Goal: Information Seeking & Learning: Learn about a topic

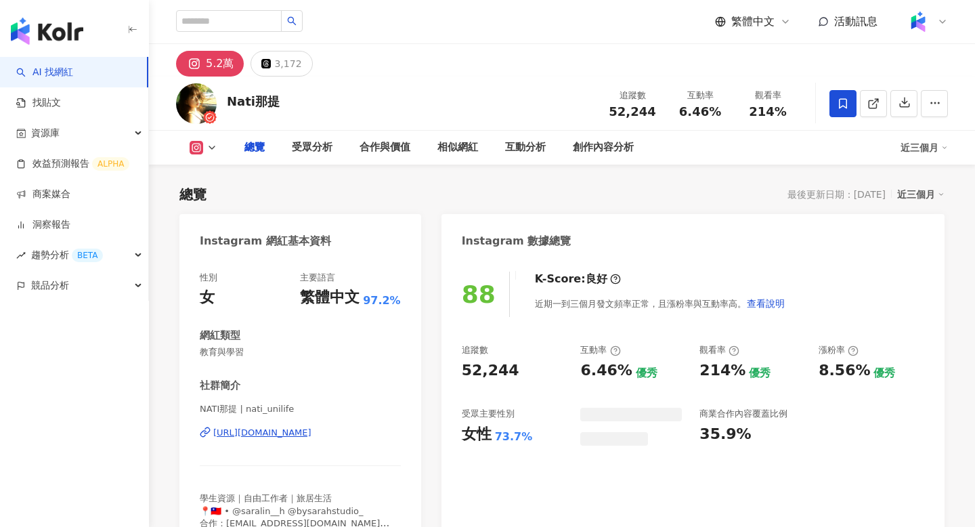
scroll to position [83, 0]
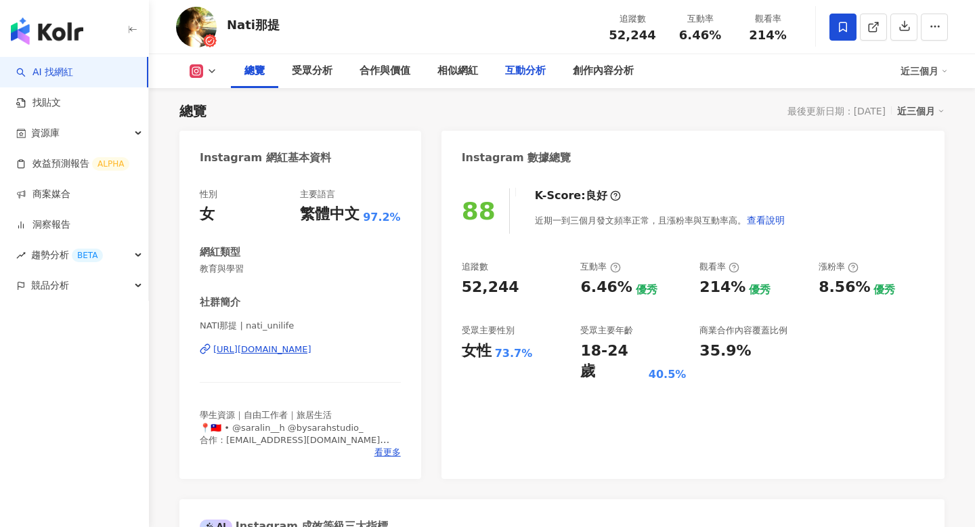
click at [520, 82] on div "互動分析" at bounding box center [526, 71] width 68 height 34
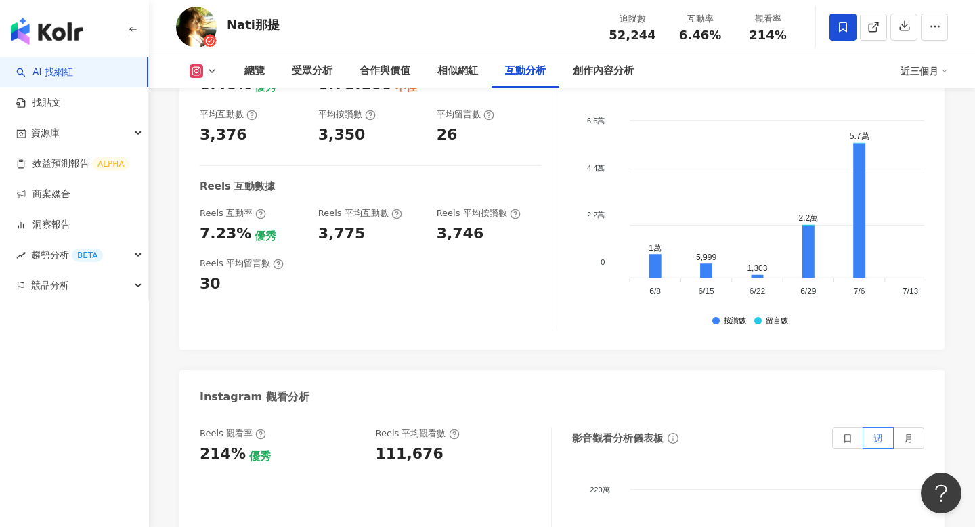
click at [401, 458] on div "111,676" at bounding box center [410, 453] width 68 height 21
copy div "111,676"
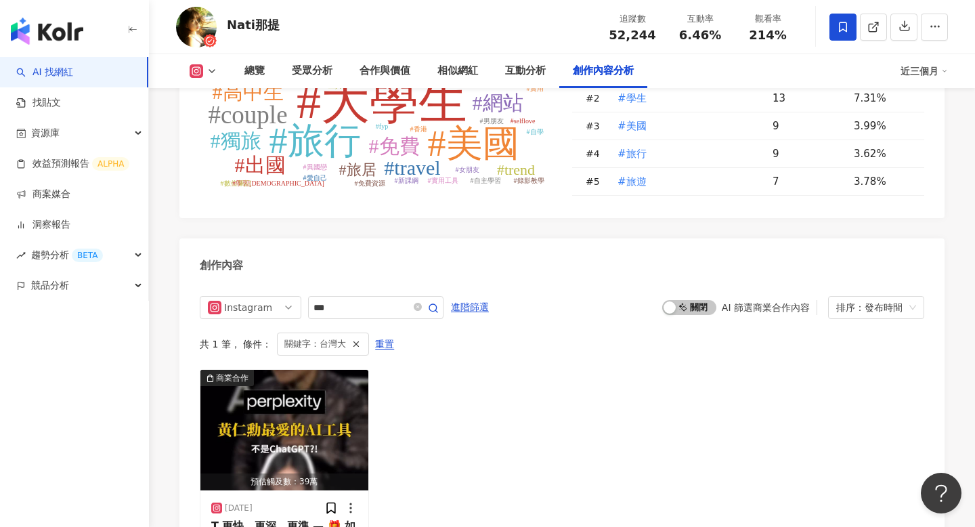
scroll to position [3994, 0]
click at [422, 307] on icon "close-circle" at bounding box center [418, 307] width 8 height 8
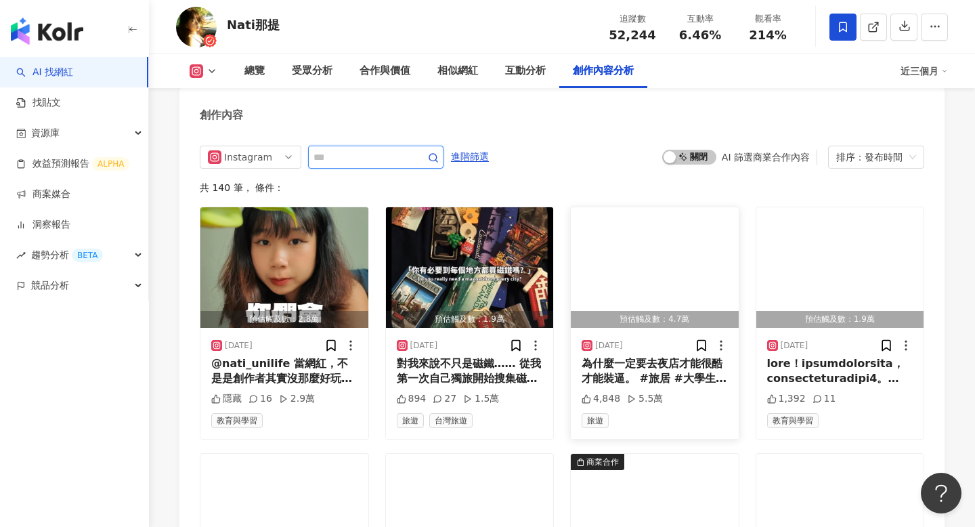
scroll to position [4164, 0]
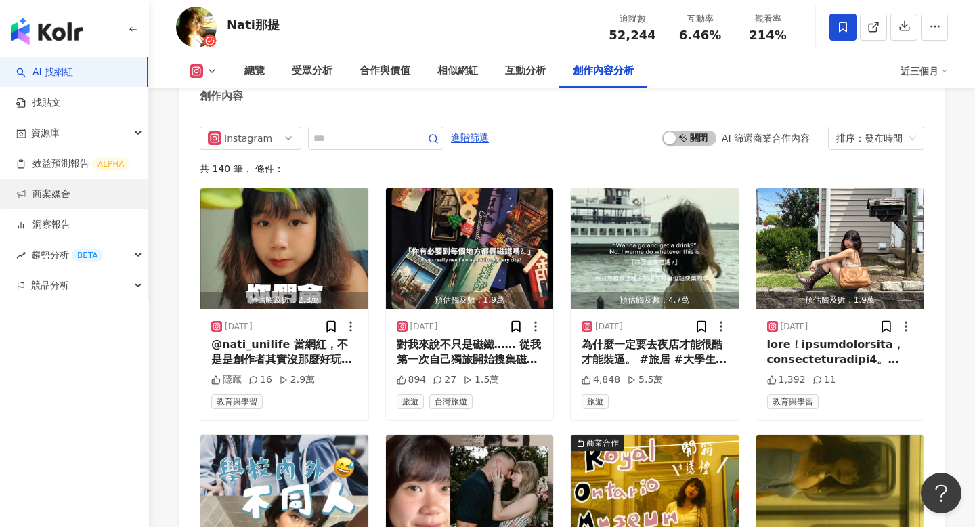
click at [43, 199] on link "商案媒合" at bounding box center [43, 195] width 54 height 14
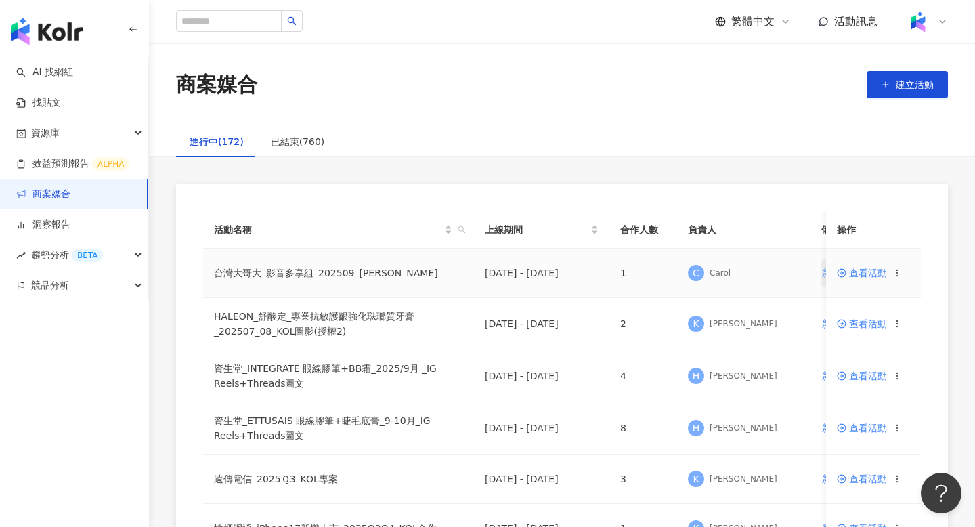
scroll to position [0, 8]
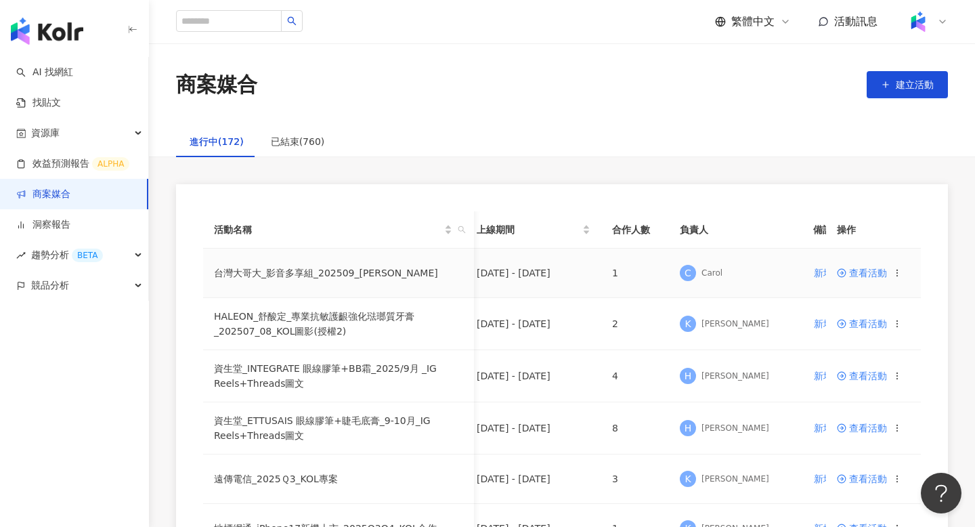
click at [852, 273] on span "查看活動" at bounding box center [862, 272] width 50 height 9
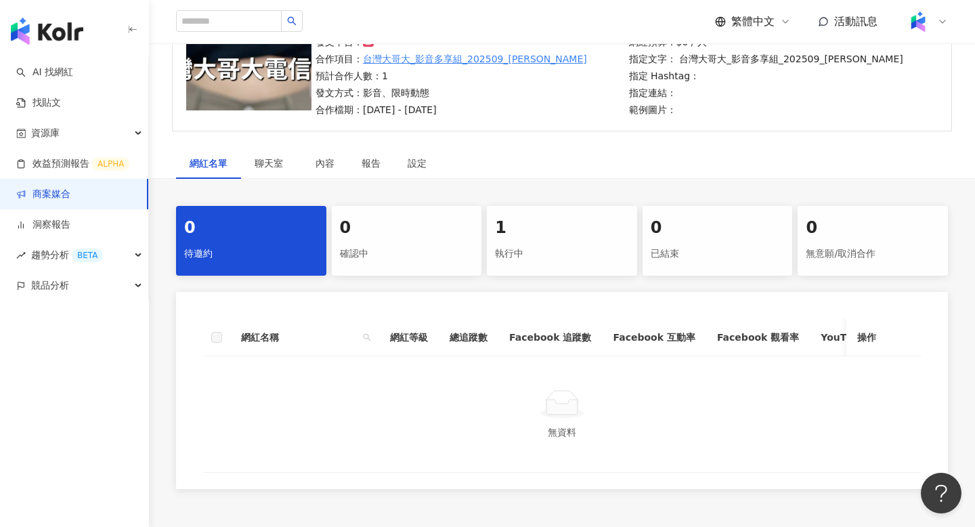
scroll to position [138, 0]
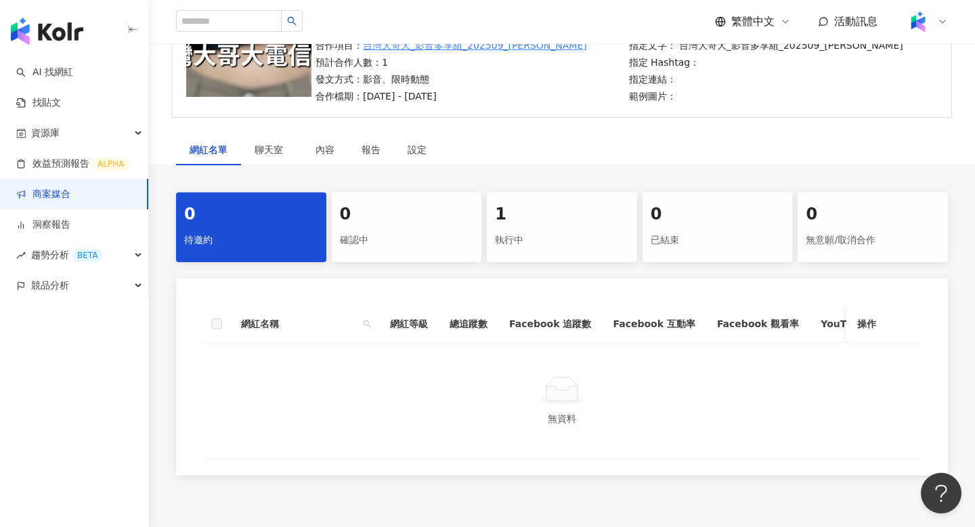
click at [539, 244] on div "執行中" at bounding box center [562, 240] width 134 height 23
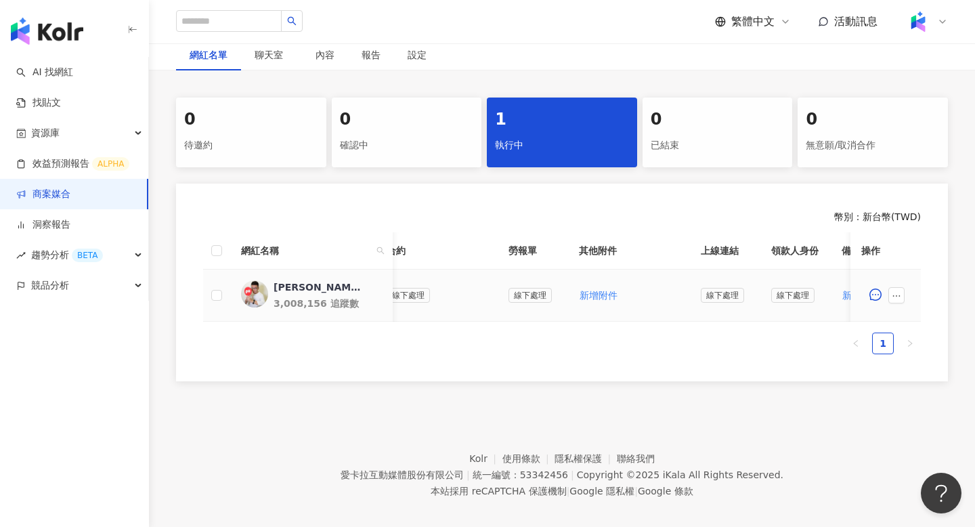
scroll to position [0, 447]
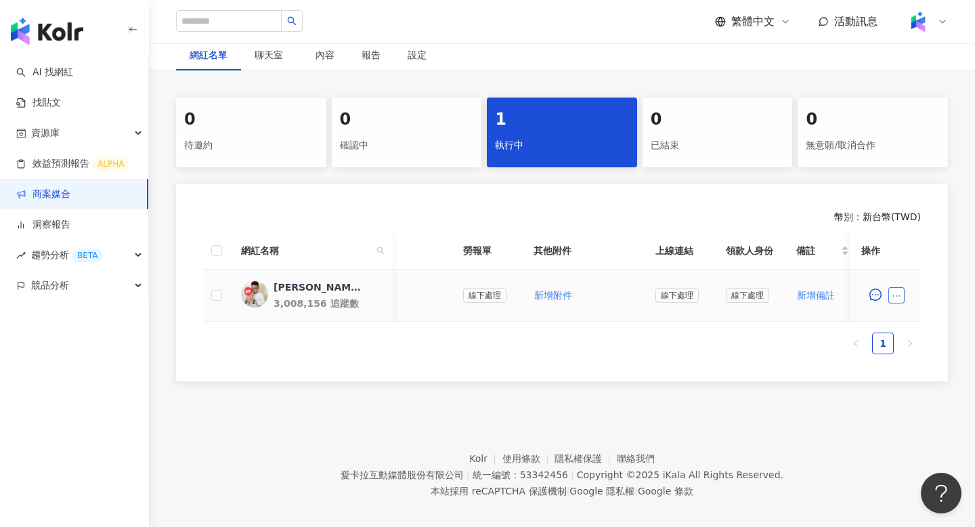
click at [895, 291] on icon "ellipsis" at bounding box center [896, 295] width 9 height 9
click at [764, 366] on div "幣別 ： 新台幣 ( TWD ) 網紅名稱 合作總酬勞 (含稅) 合作項目 推廣連結 合約 勞報單 其他附件 上線連結 領款人身份 備註 付款狀態 操作 阿翰…" at bounding box center [562, 282] width 772 height 198
click at [896, 297] on icon "ellipsis" at bounding box center [896, 295] width 9 height 9
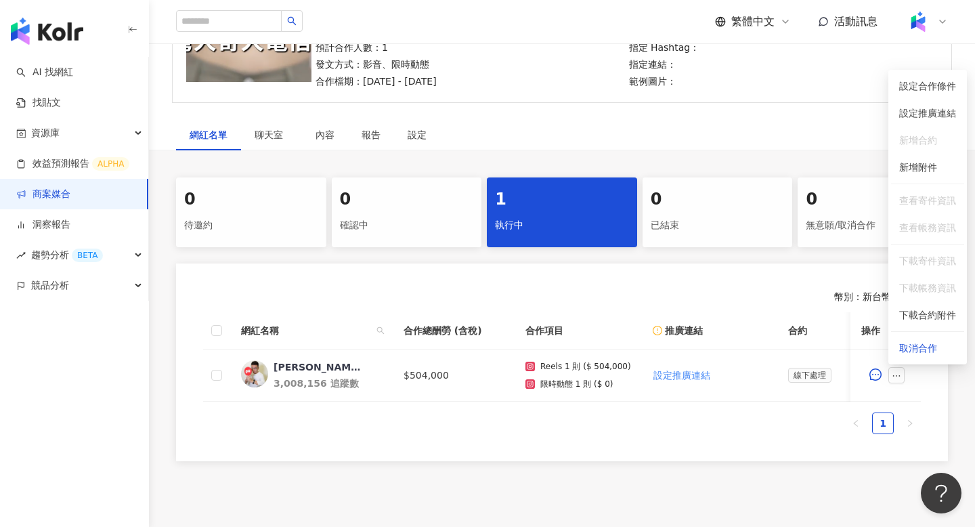
scroll to position [0, 0]
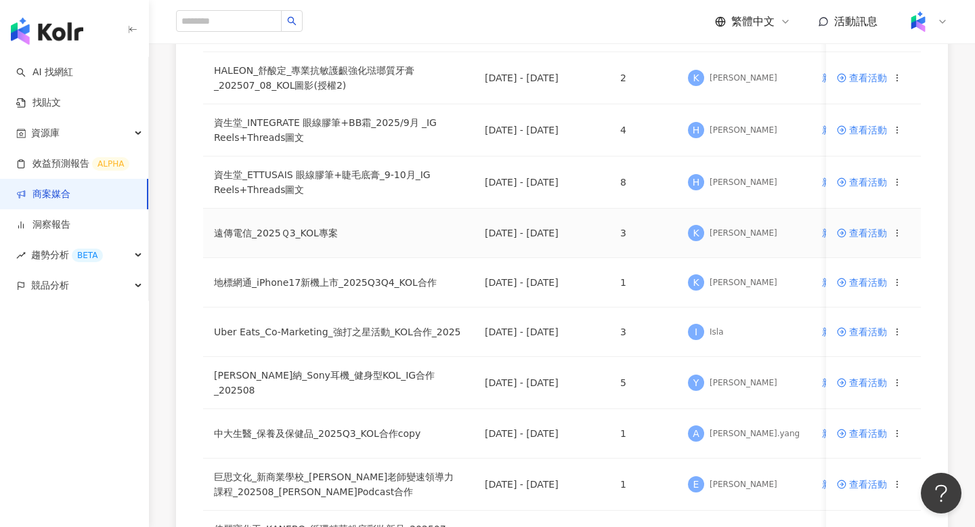
scroll to position [280, 0]
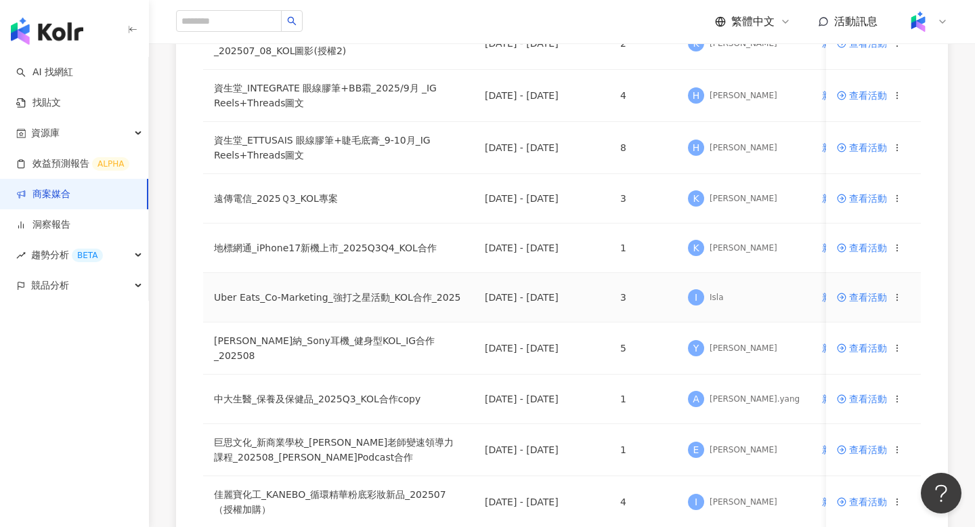
click at [878, 298] on span "查看活動" at bounding box center [862, 296] width 50 height 9
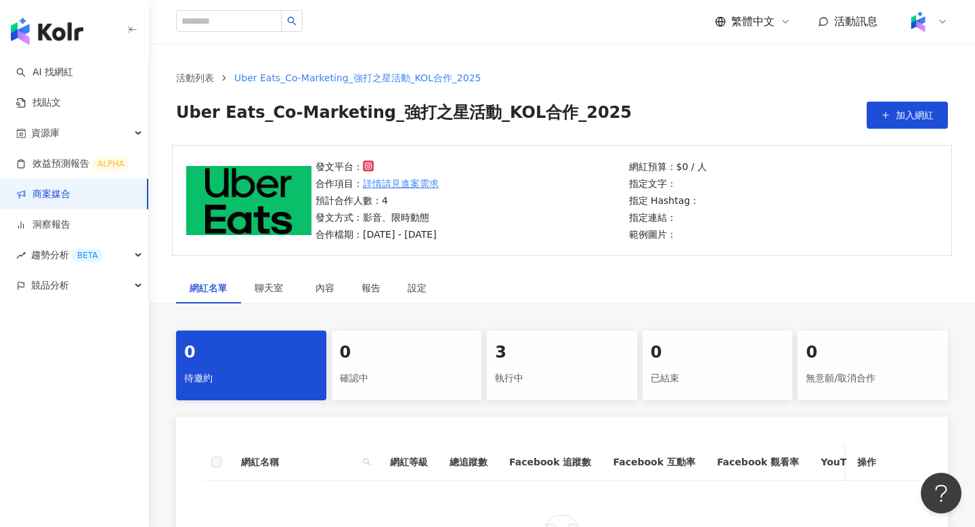
click at [546, 364] on div "3" at bounding box center [562, 352] width 134 height 23
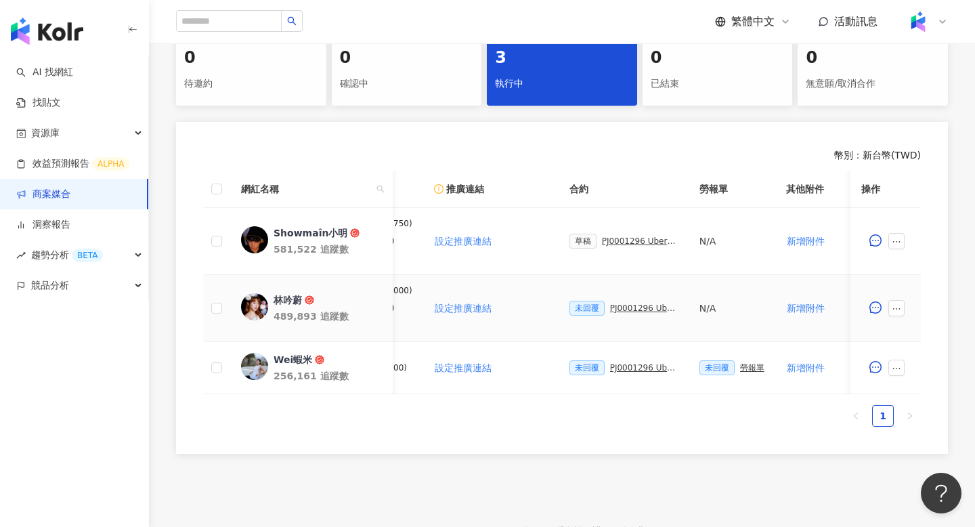
scroll to position [0, 308]
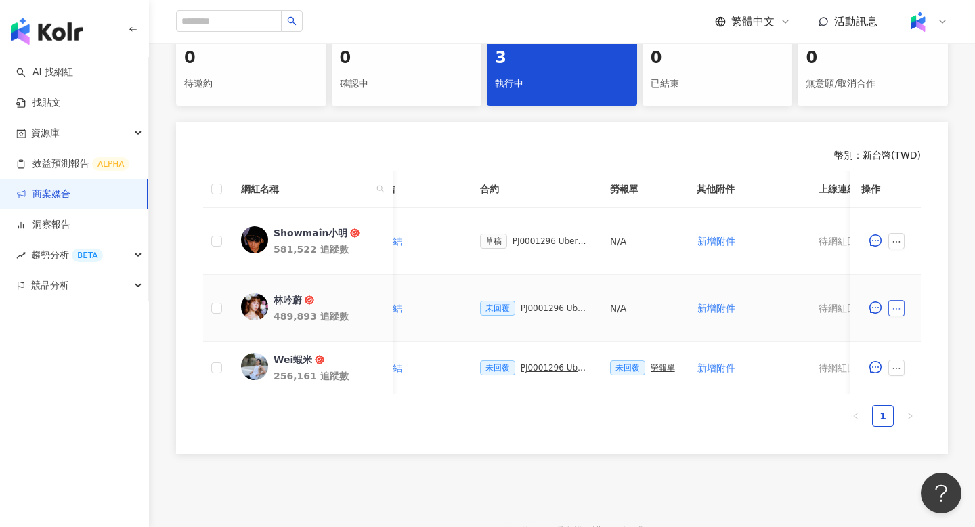
click at [902, 310] on button "button" at bounding box center [896, 308] width 16 height 16
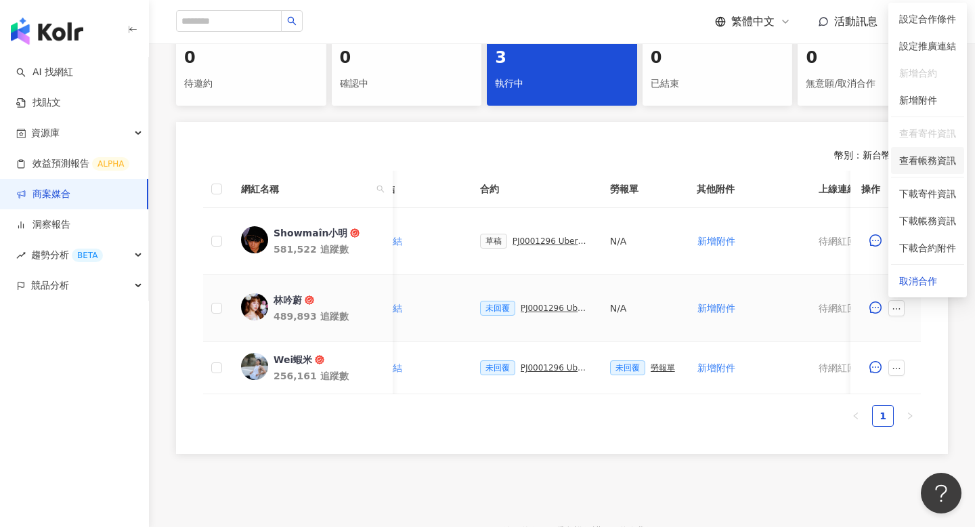
click at [923, 150] on li "查看帳務資訊" at bounding box center [927, 160] width 73 height 27
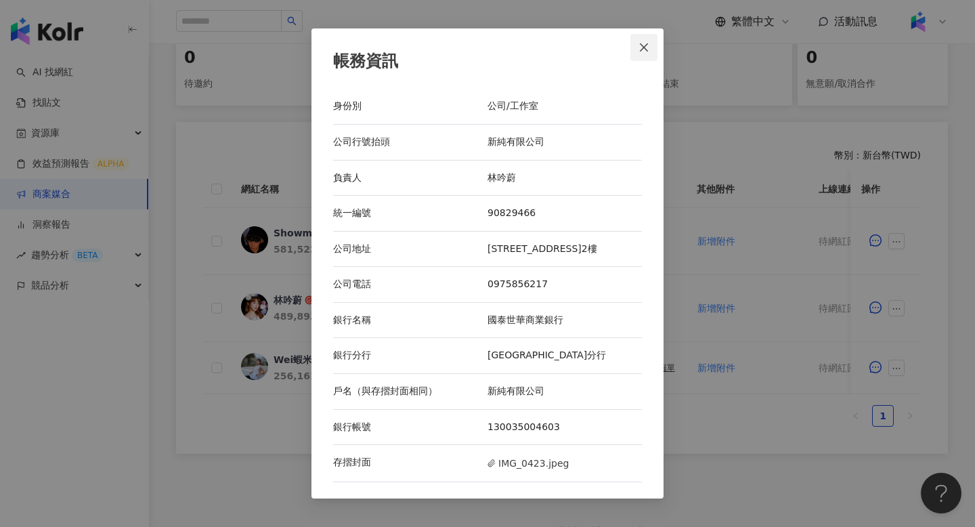
click at [645, 44] on icon "close" at bounding box center [643, 47] width 11 height 11
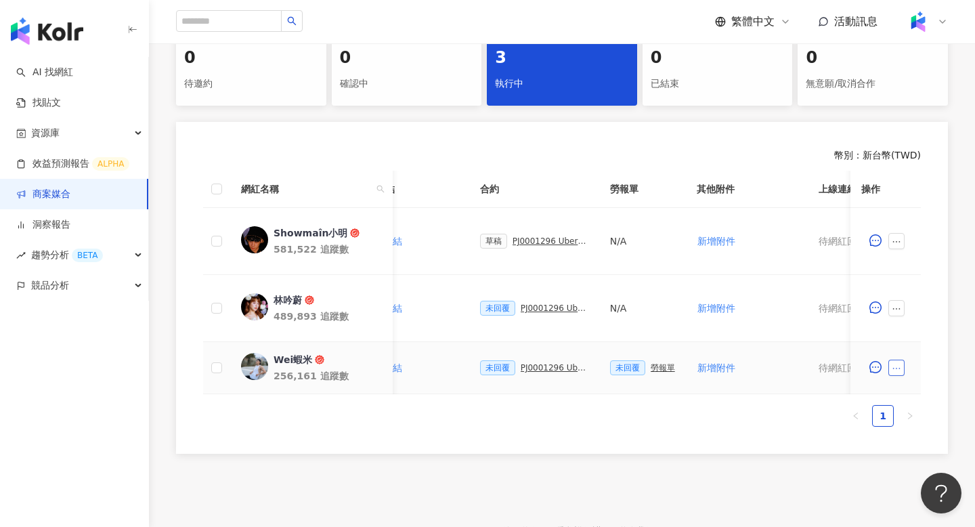
click at [894, 366] on icon "ellipsis" at bounding box center [896, 368] width 9 height 9
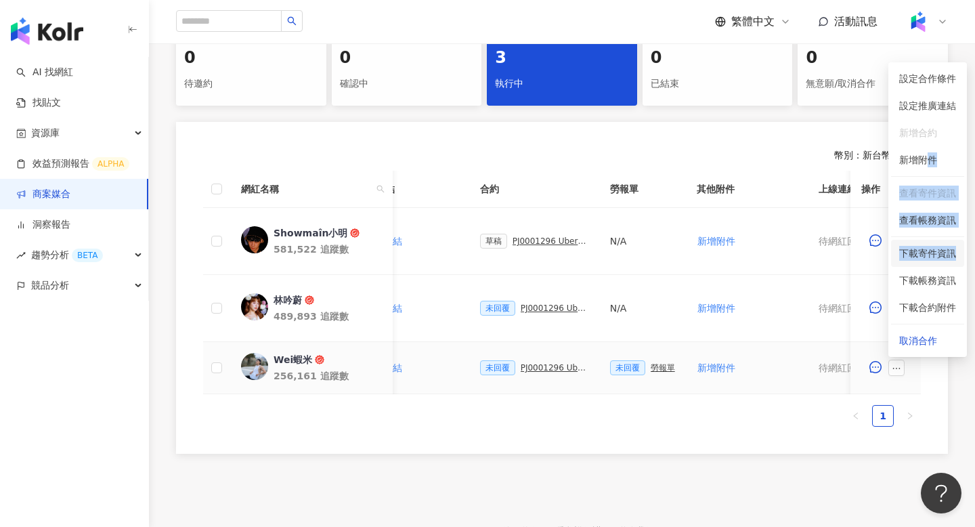
drag, startPoint x: 925, startPoint y: 162, endPoint x: 900, endPoint y: 263, distance: 103.8
click at [900, 263] on ul "設定合作條件 設定推廣連結 新增合約 新增附件 查看寄件資訊 查看帳務資訊 下載寄件資訊 下載帳務資訊 下載合約附件 取消合作" at bounding box center [927, 209] width 79 height 295
click at [953, 171] on li "新增附件" at bounding box center [927, 159] width 73 height 27
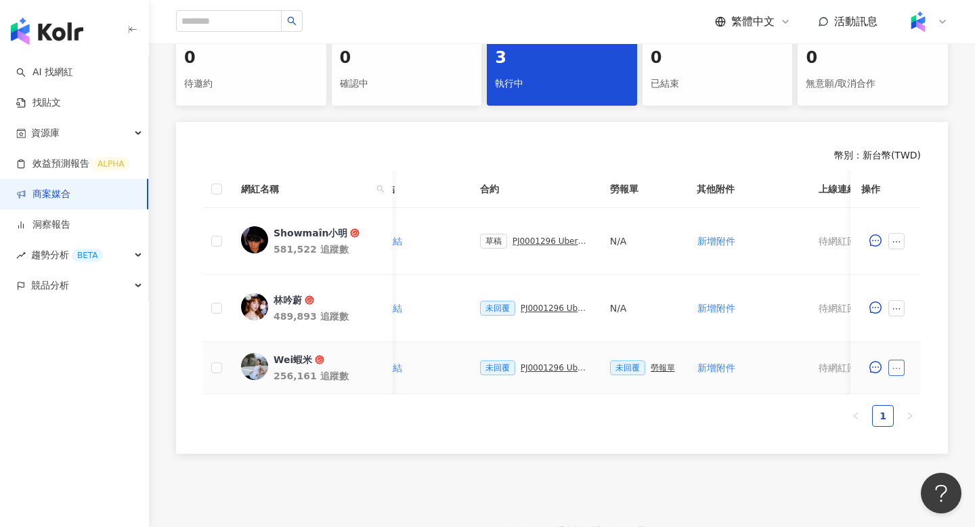
click at [893, 374] on button "button" at bounding box center [896, 367] width 16 height 16
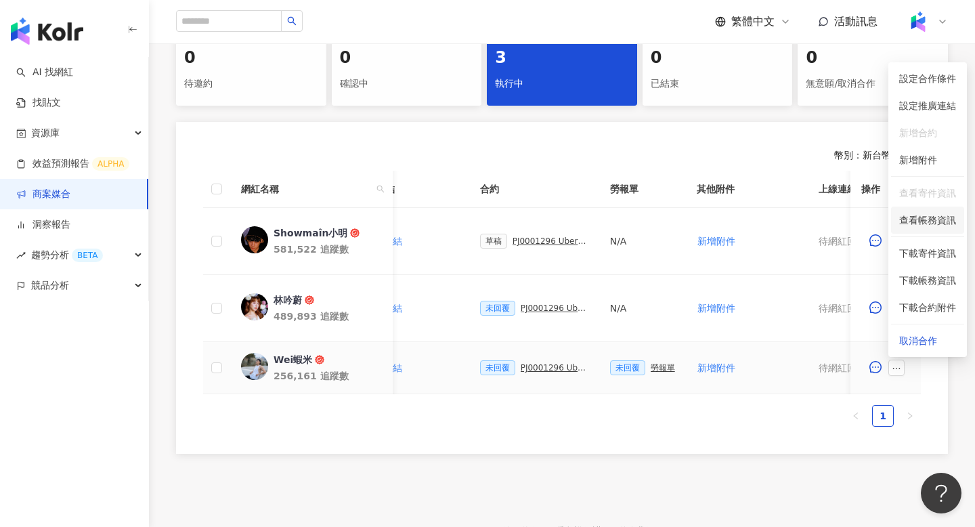
click at [940, 217] on span "查看帳務資訊" at bounding box center [927, 220] width 57 height 15
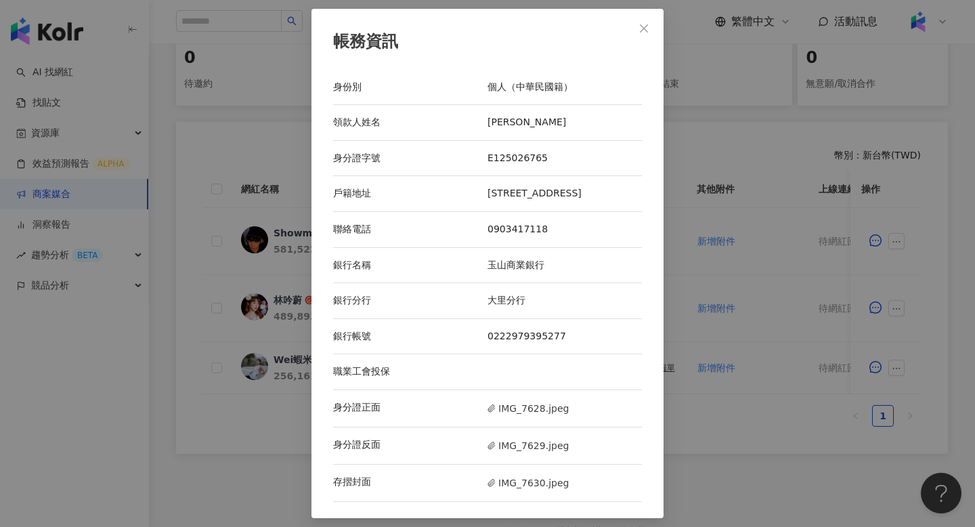
click at [794, 242] on div "帳務資訊 身份別 個人（中華民國籍） 領款人姓名 曾昭瑋 身分證字號 E125026765 戶籍地址 台中市東區旱溪街400號9樓之3 聯絡電話 090341…" at bounding box center [487, 263] width 975 height 527
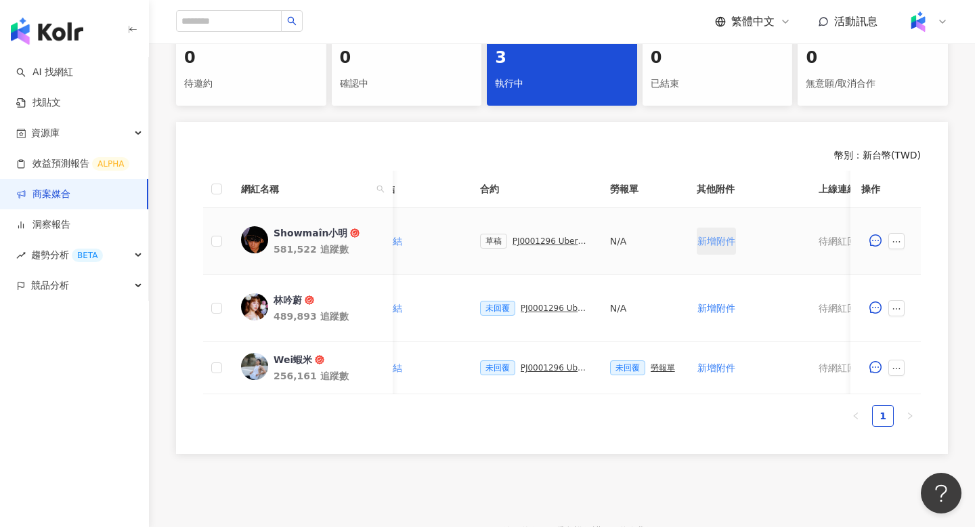
click at [720, 244] on span "新增附件" at bounding box center [716, 241] width 38 height 11
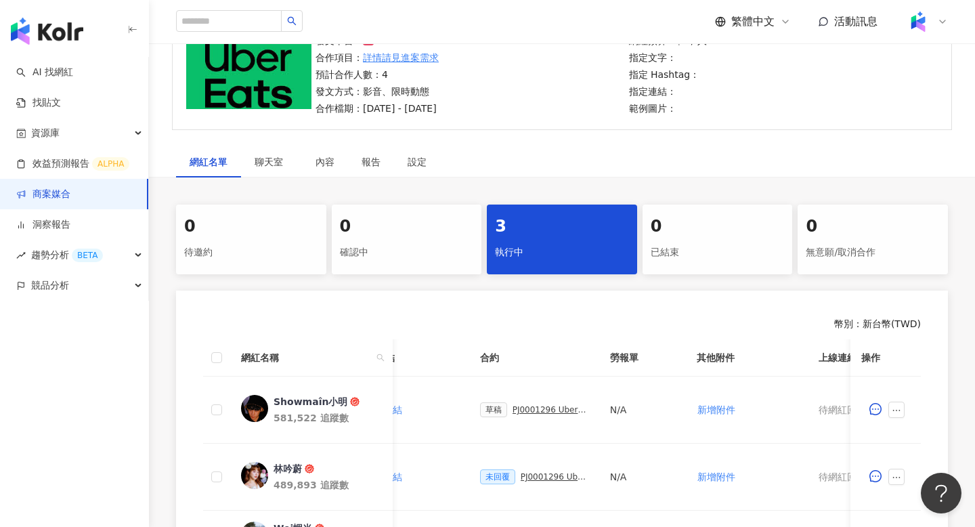
scroll to position [134, 0]
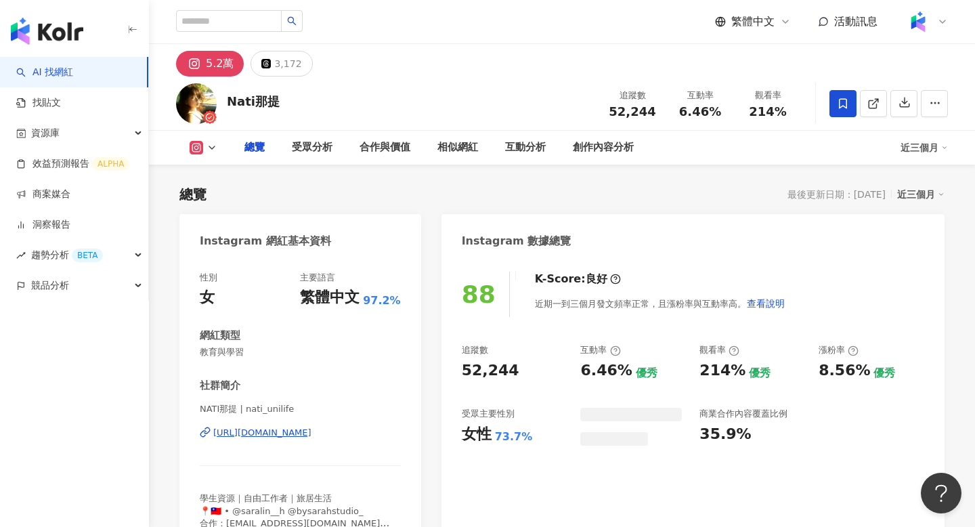
scroll to position [83, 0]
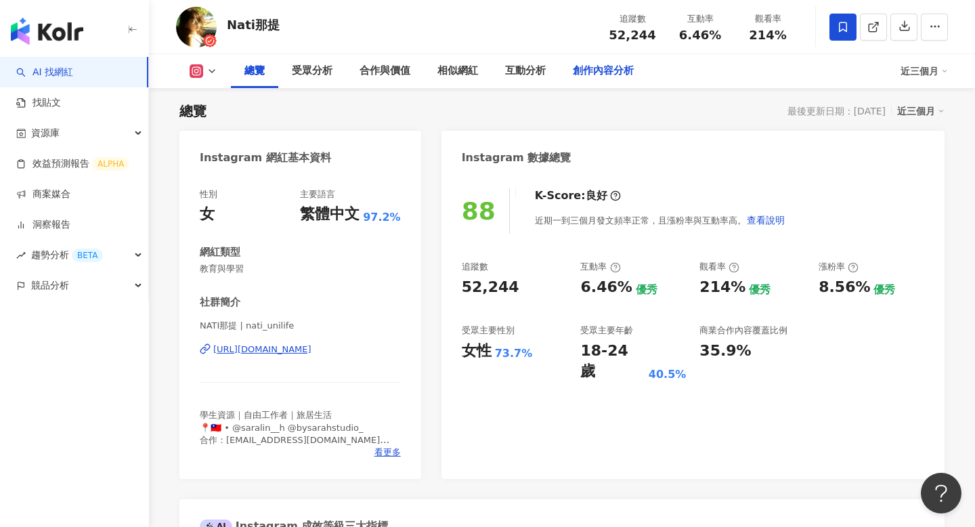
click at [638, 77] on div "創作內容分析" at bounding box center [603, 71] width 88 height 34
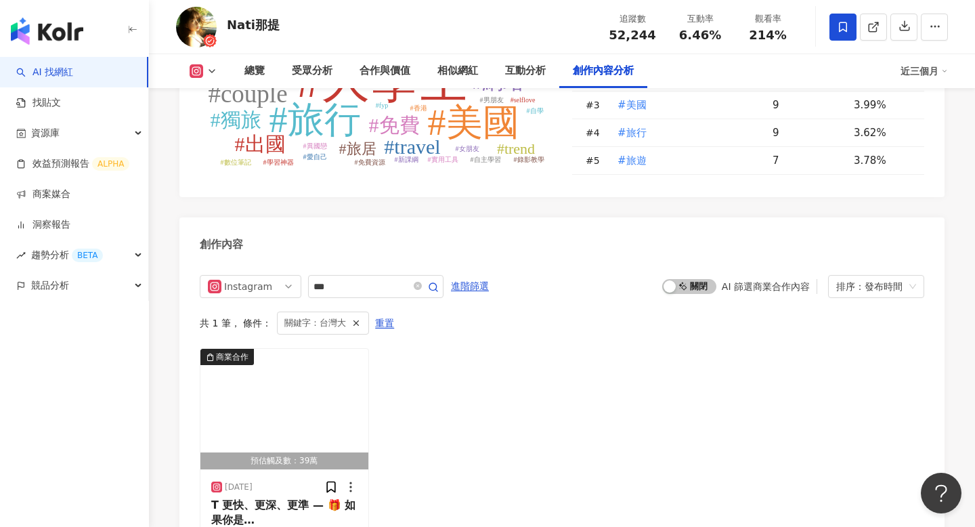
scroll to position [4041, 0]
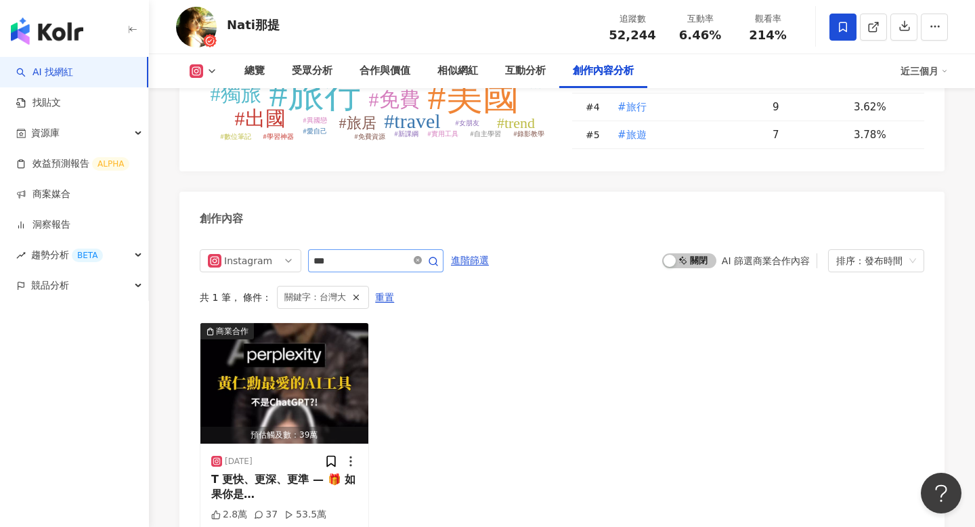
click at [420, 263] on icon "close-circle" at bounding box center [418, 260] width 8 height 8
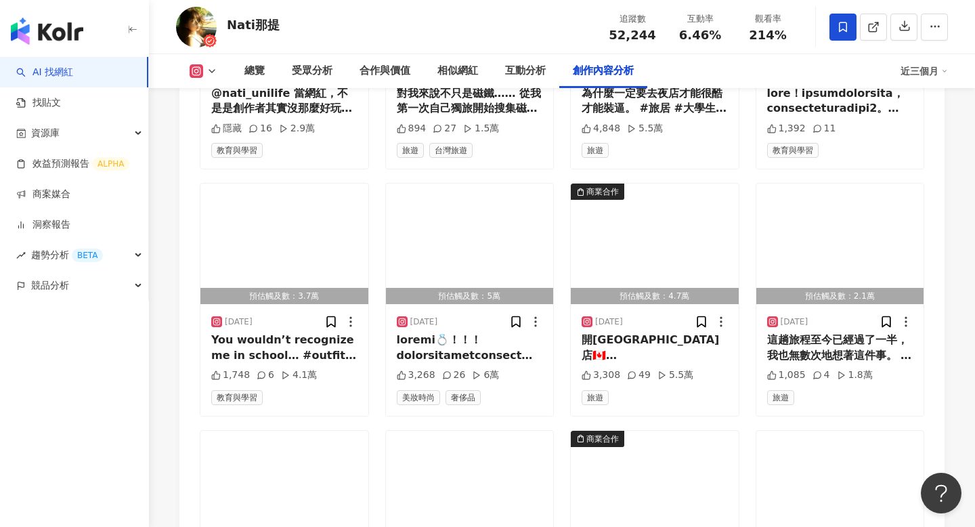
scroll to position [4414, 0]
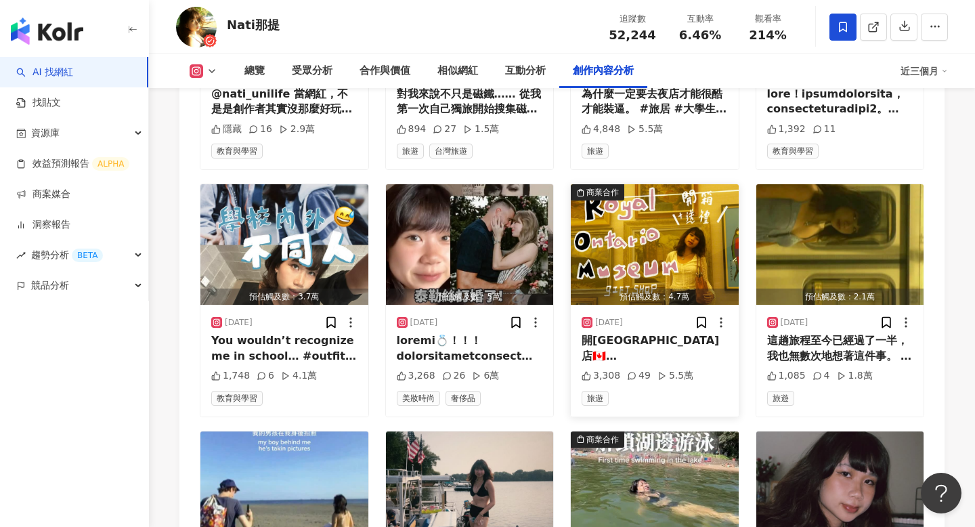
click at [677, 335] on div "開[GEOGRAPHIC_DATA]店🇨🇦 [GEOGRAPHIC_DATA]是所有在北美去過的美術館禮品店中我最喜歡的禮品店，除了價格不會太浮誇還有很多可愛…" at bounding box center [655, 348] width 146 height 30
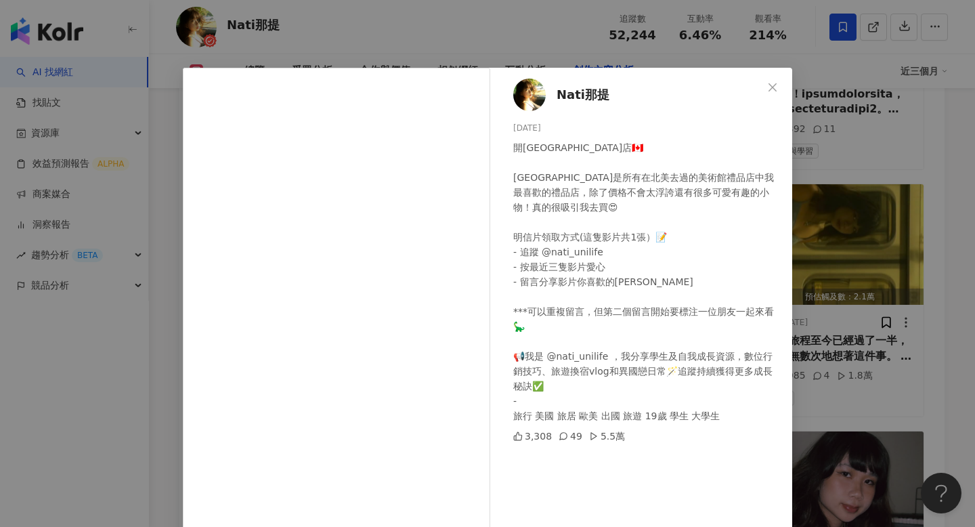
scroll to position [81, 0]
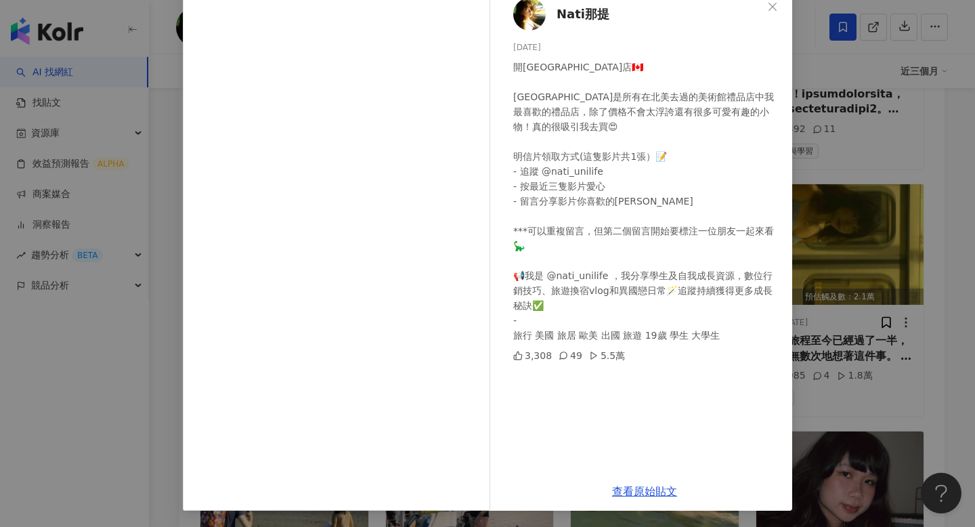
click at [834, 292] on div "Nati那提 2025/8/11 開箱加拿大美術館禮品店🇨🇦 Royal Ontario Museum是所有在北美去過的美術館禮品店中我最喜歡的禮品店，除了價…" at bounding box center [487, 263] width 975 height 527
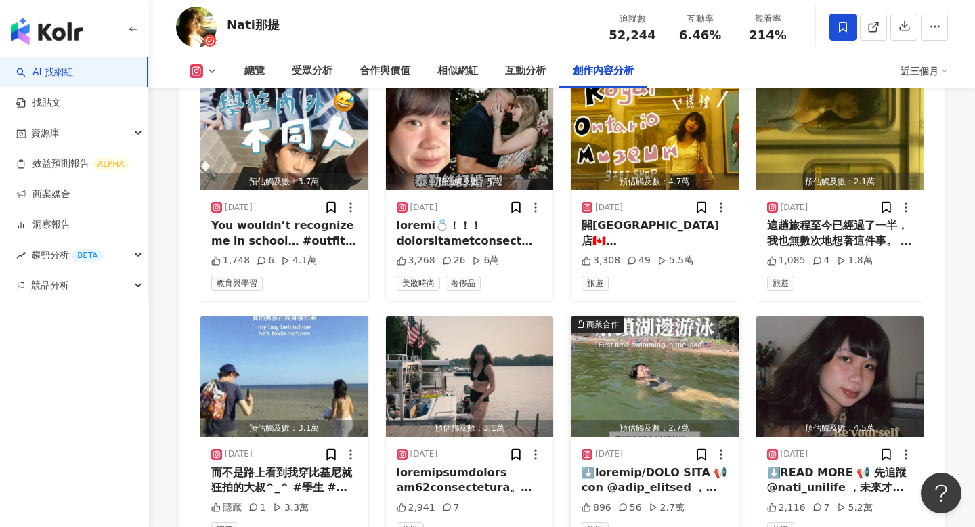
scroll to position [4625, 0]
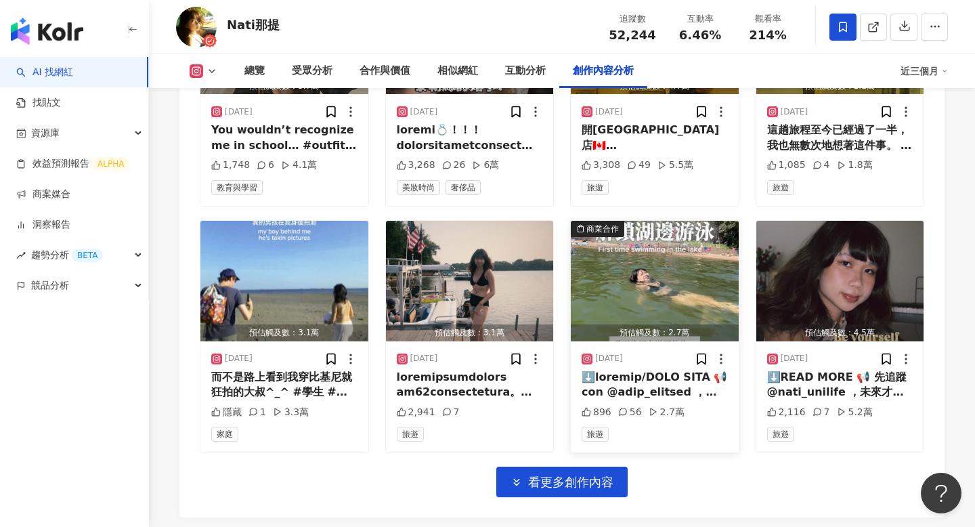
click at [666, 390] on div at bounding box center [655, 385] width 146 height 30
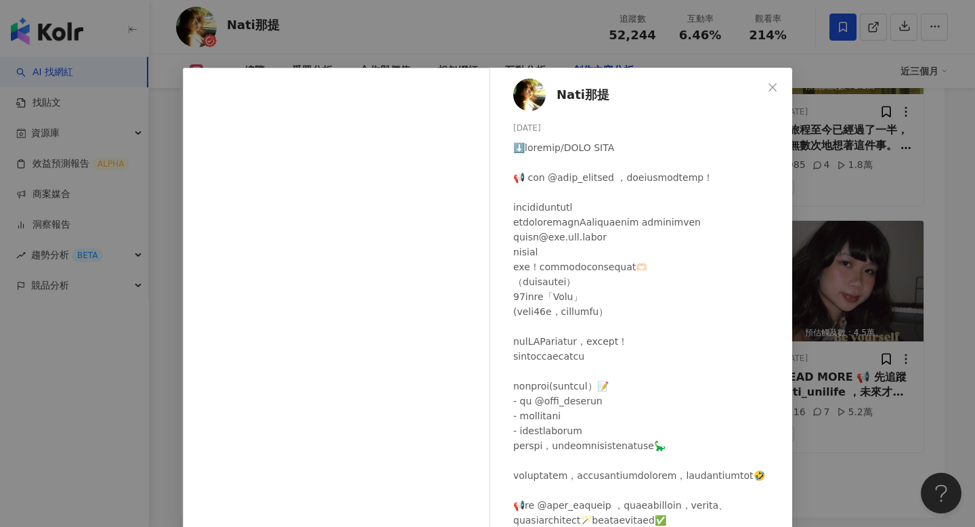
click at [877, 338] on div "Nati那提 2025/7/30 896 56 2.7萬 查看原始貼文" at bounding box center [487, 263] width 975 height 527
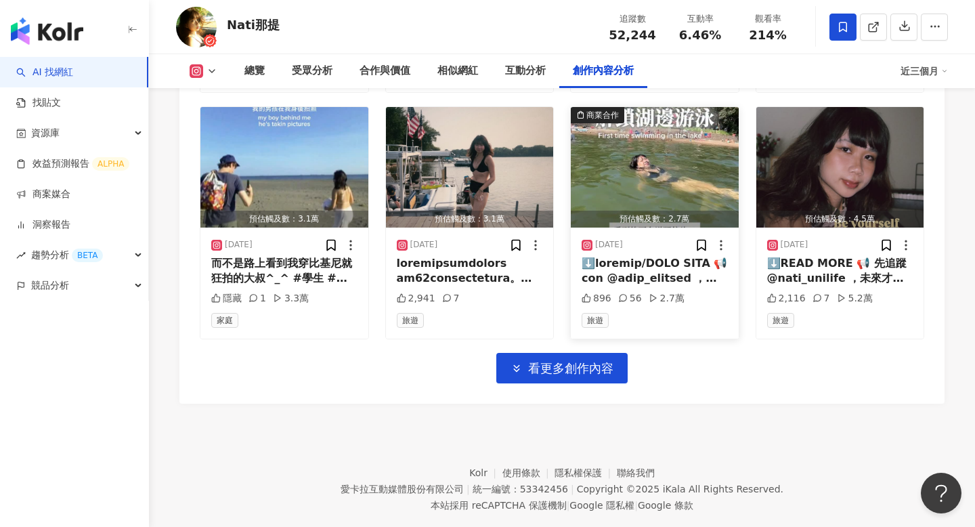
scroll to position [4766, 0]
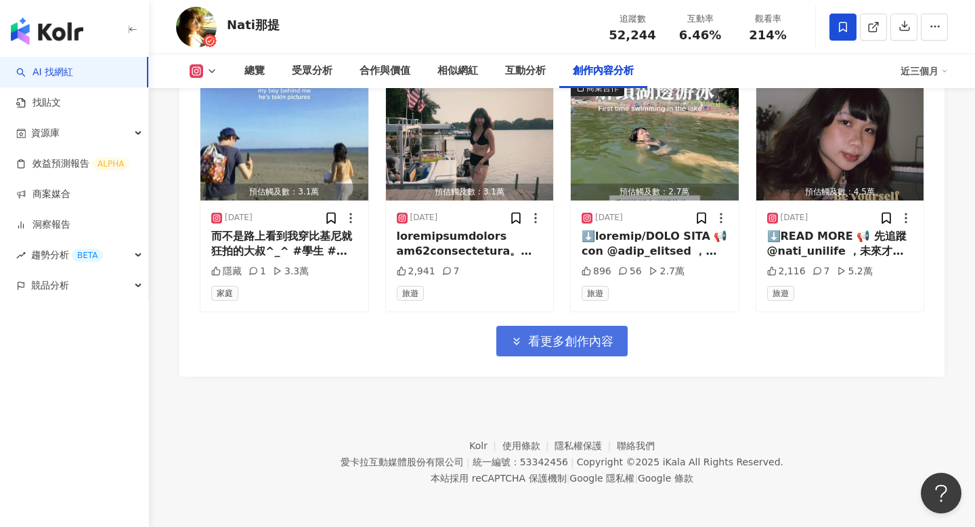
click at [582, 346] on span "看更多創作內容" at bounding box center [570, 341] width 85 height 15
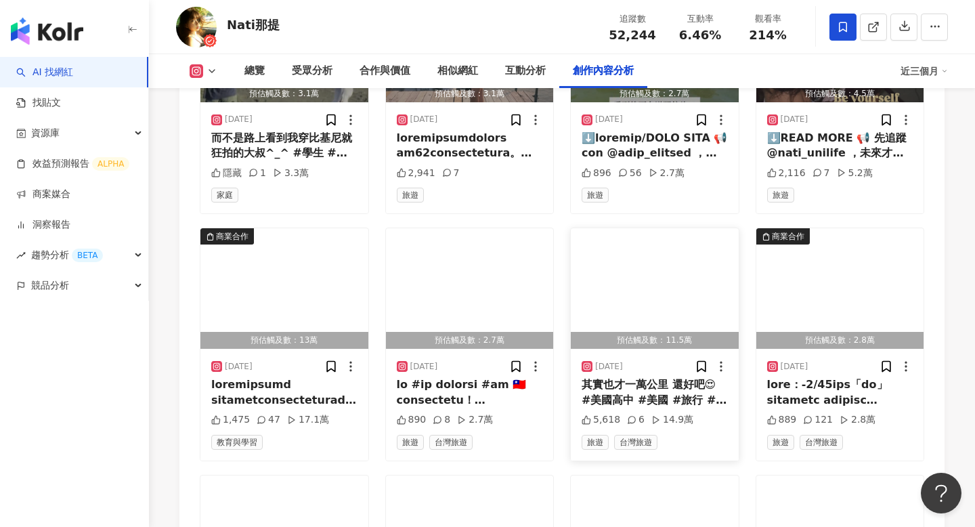
scroll to position [4866, 0]
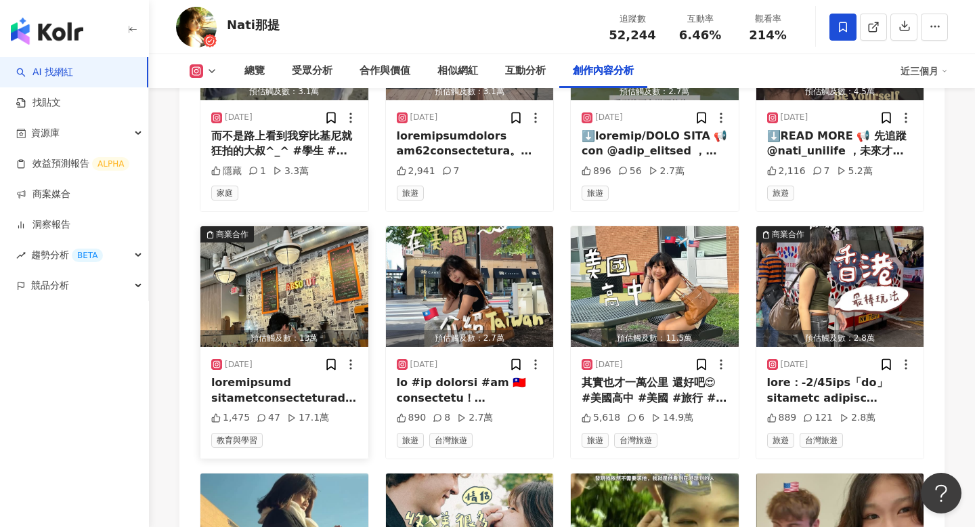
click at [266, 378] on div at bounding box center [284, 390] width 146 height 30
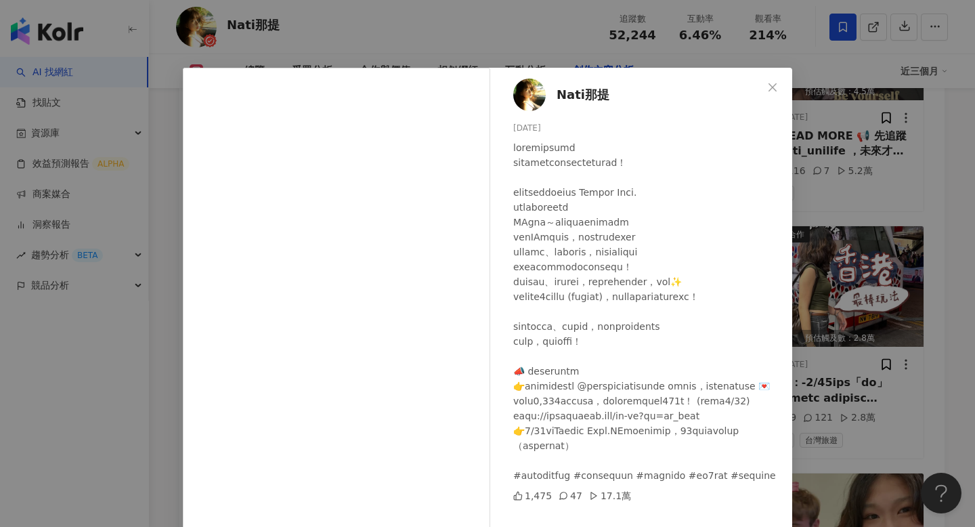
scroll to position [81, 0]
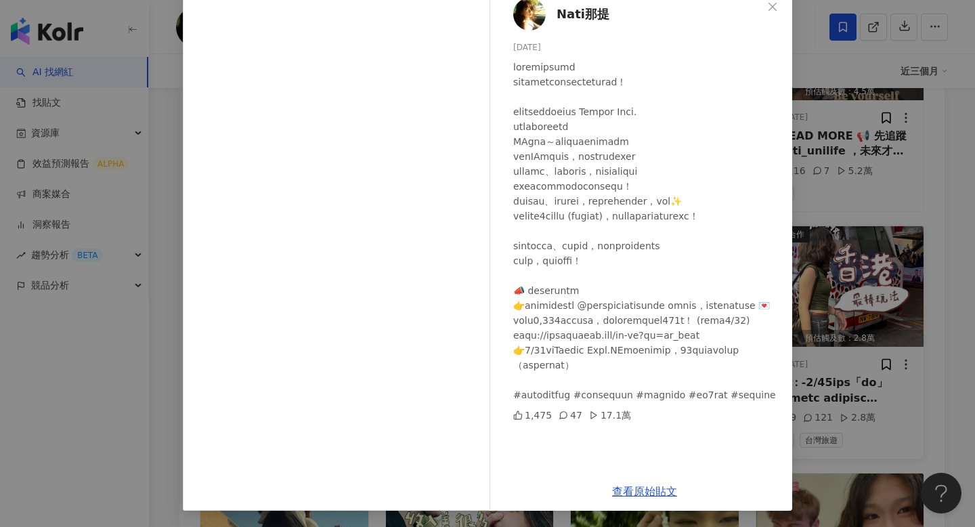
click at [805, 375] on div "Nati那提 2025/7/25 1,475 47 17.1萬 查看原始貼文" at bounding box center [487, 263] width 975 height 527
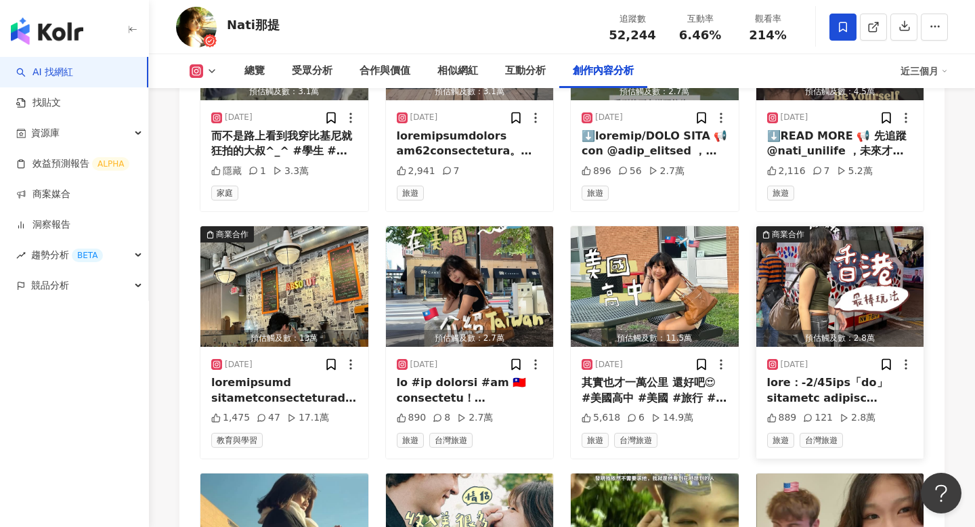
click at [803, 375] on div at bounding box center [840, 390] width 146 height 30
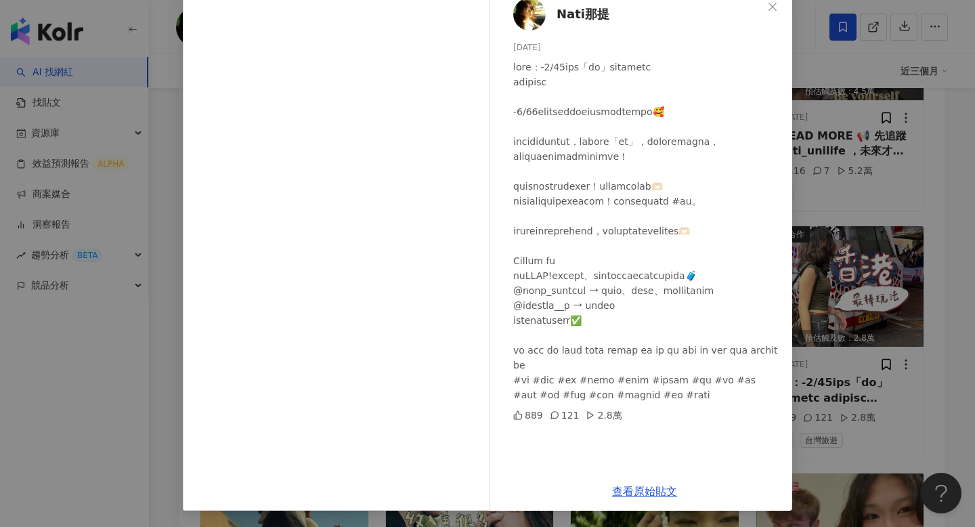
click at [831, 282] on div "Nati那提 2025/7/11 889 121 2.8萬 查看原始貼文" at bounding box center [487, 263] width 975 height 527
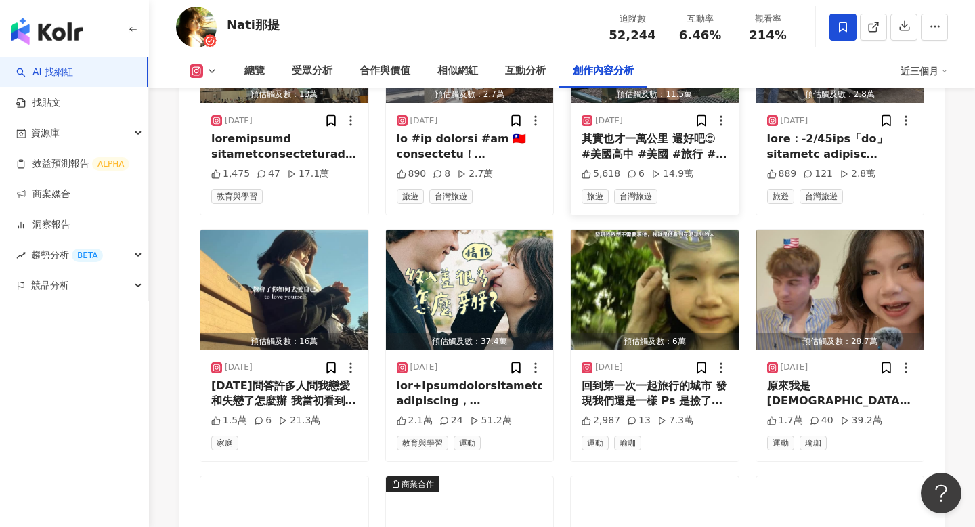
scroll to position [5126, 0]
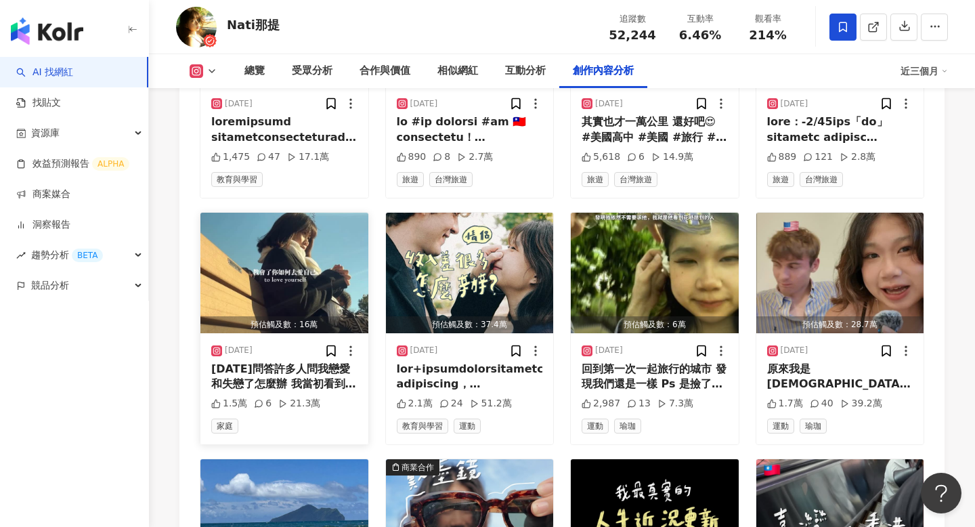
click at [243, 372] on div "昨天問答許多人問我戀愛和失戀了怎麼辦 我當初看到這段音檔就覺得一定要分享給你們 宇宙不會讓你錯過屬於你的美好 而且我一直覺得我遇到的每個人他們或多或少都有意義…" at bounding box center [284, 377] width 146 height 30
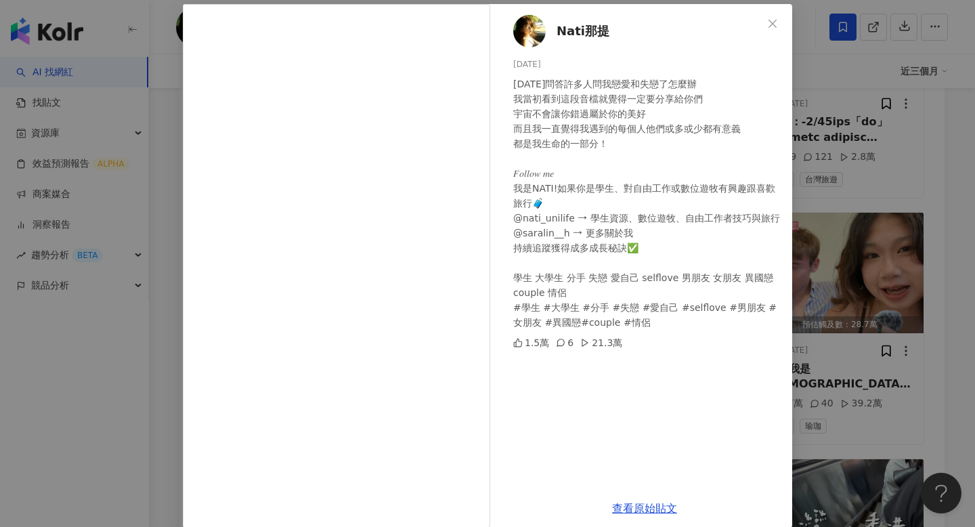
scroll to position [80, 0]
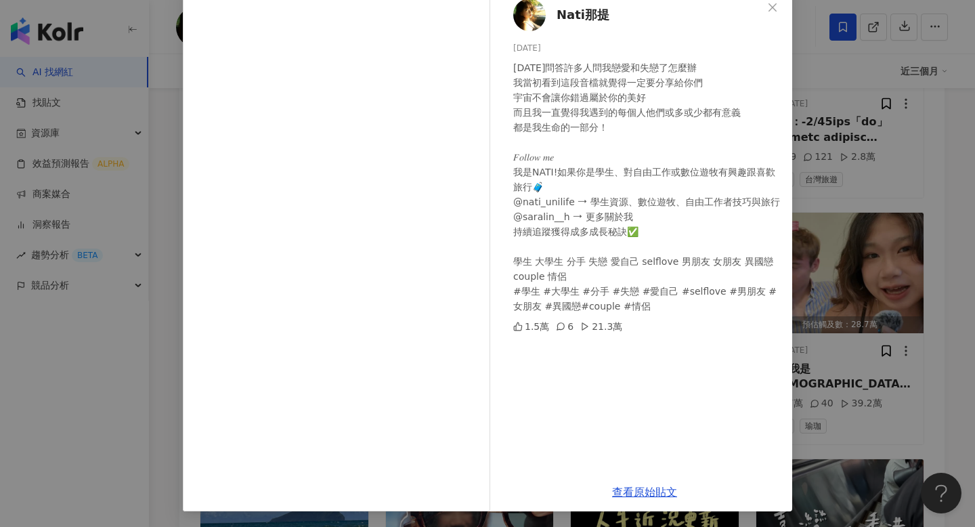
click at [848, 334] on div "Nati那提 2025/7/10 昨天問答許多人問我戀愛和失戀了怎麼辦 我當初看到這段音檔就覺得一定要分享給你們 宇宙不會讓你錯過屬於你的美好 而且我一直覺得…" at bounding box center [487, 263] width 975 height 527
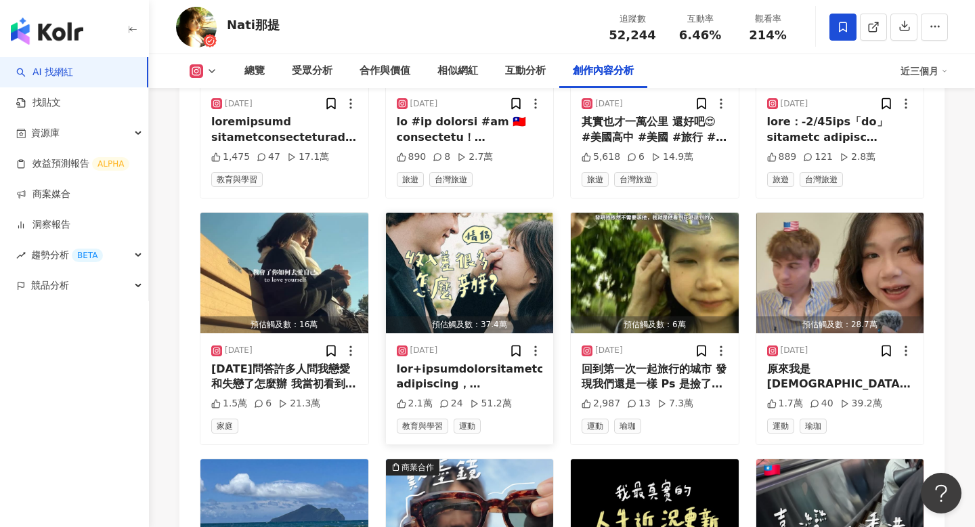
click at [439, 372] on div at bounding box center [470, 377] width 146 height 30
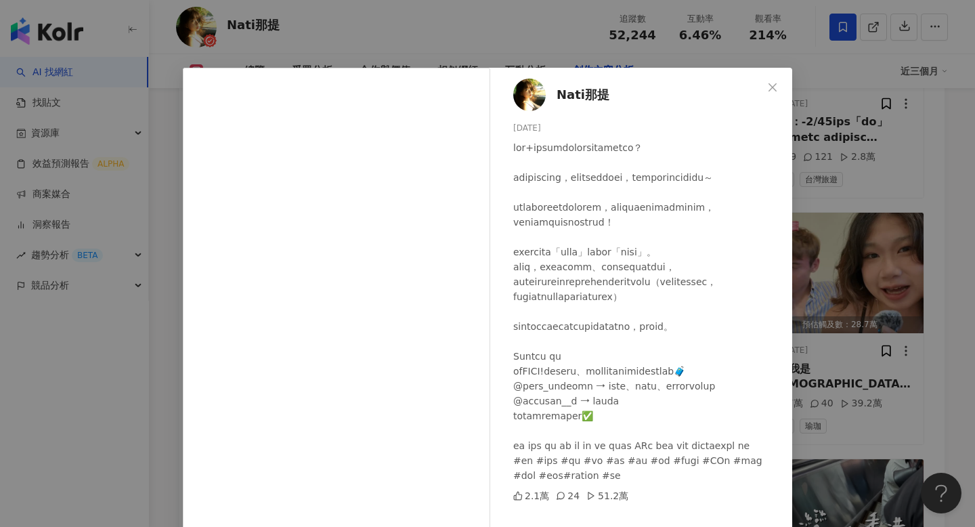
scroll to position [25, 0]
click at [904, 313] on div "Nati那提 2025/7/9 2.1萬 24 51.2萬 查看原始貼文" at bounding box center [487, 263] width 975 height 527
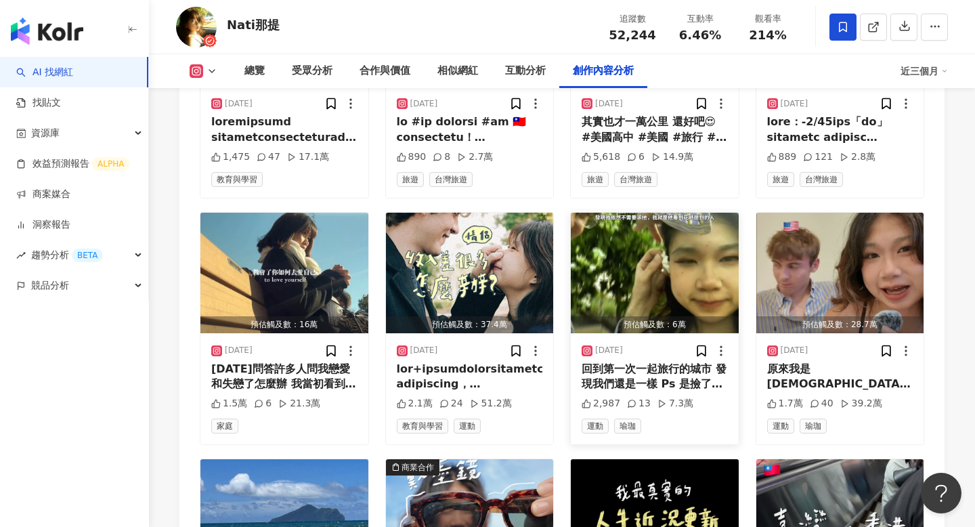
click at [661, 370] on div "回到第一次一起旅行的城市 發現我們還是一樣 Ps 是撿了地上的花 這麼簡單還遇過覺得這件事太麻煩的人😋 𝐹𝑜𝑙𝑙𝑜𝑤 𝑚𝑒 我是NATI!如果你是學生、對自由…" at bounding box center [655, 377] width 146 height 30
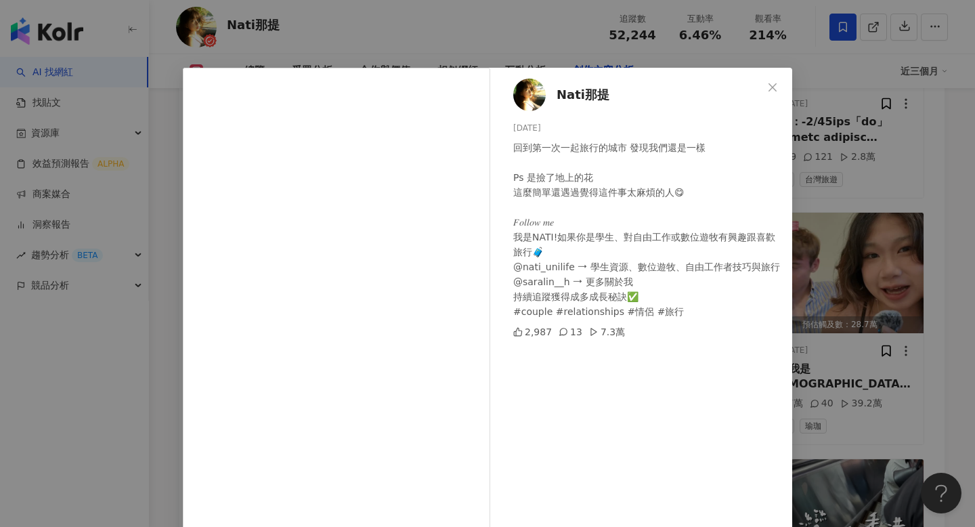
click at [844, 349] on div "Nati那提 2025/7/7 回到第一次一起旅行的城市 發現我們還是一樣 Ps 是撿了地上的花 這麼簡單還遇過覺得這件事太麻煩的人😋 𝐹𝑜𝑙𝑙𝑜𝑤 𝑚𝑒 我…" at bounding box center [487, 263] width 975 height 527
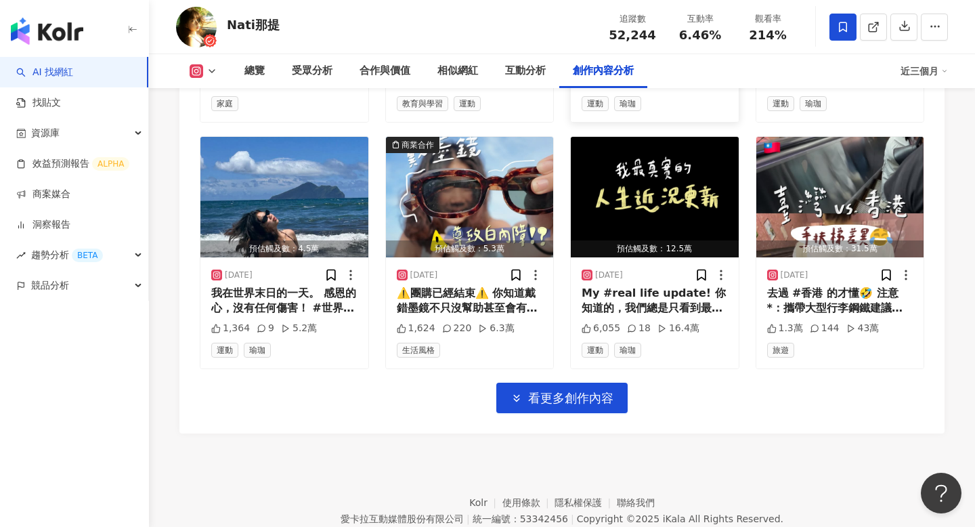
scroll to position [5471, 0]
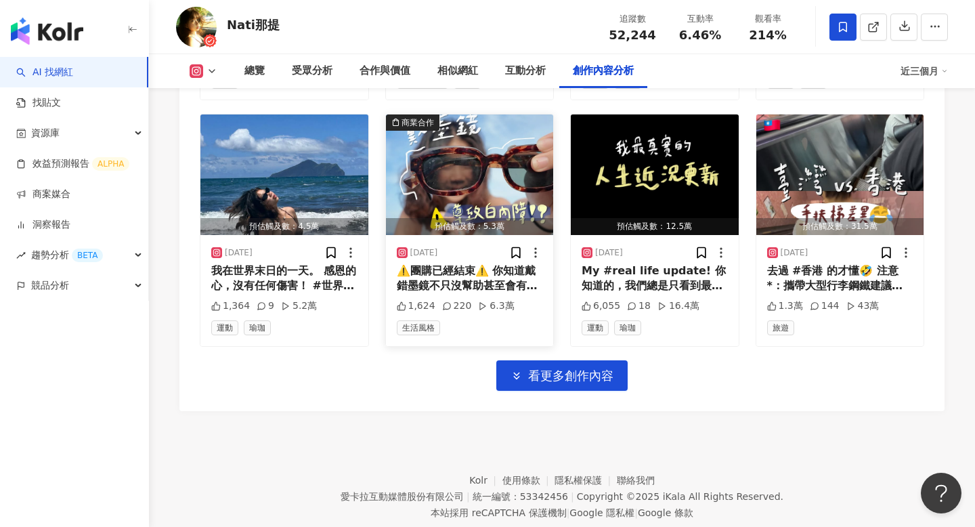
click at [481, 281] on div "⚠️團購已經結束⚠️ 你知道戴錯墨鏡不只沒幫助甚至會有負面影響。 嚴重的話直接白內障？！ 超小眾的🇪🇸MELLER設計款墨鏡開團中 🍪團購日期：7/2-7/9…" at bounding box center [470, 278] width 146 height 30
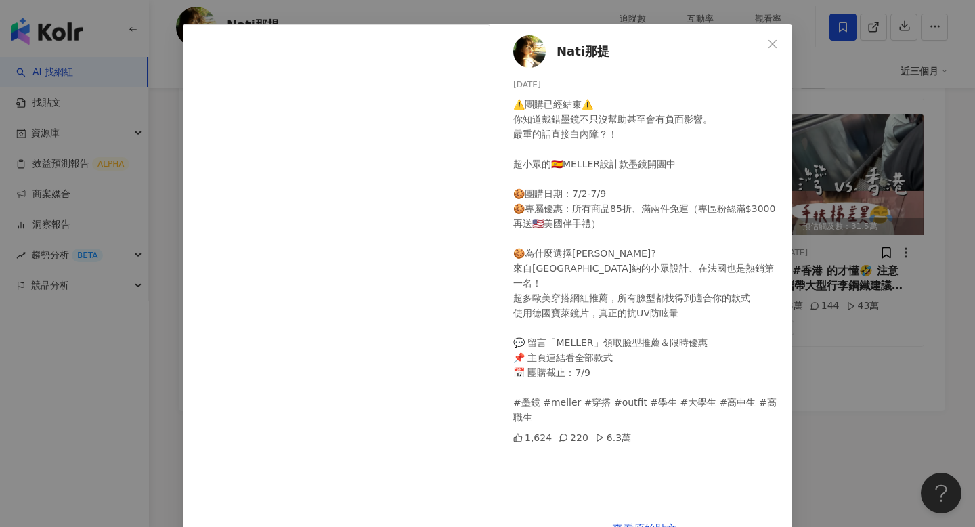
scroll to position [48, 0]
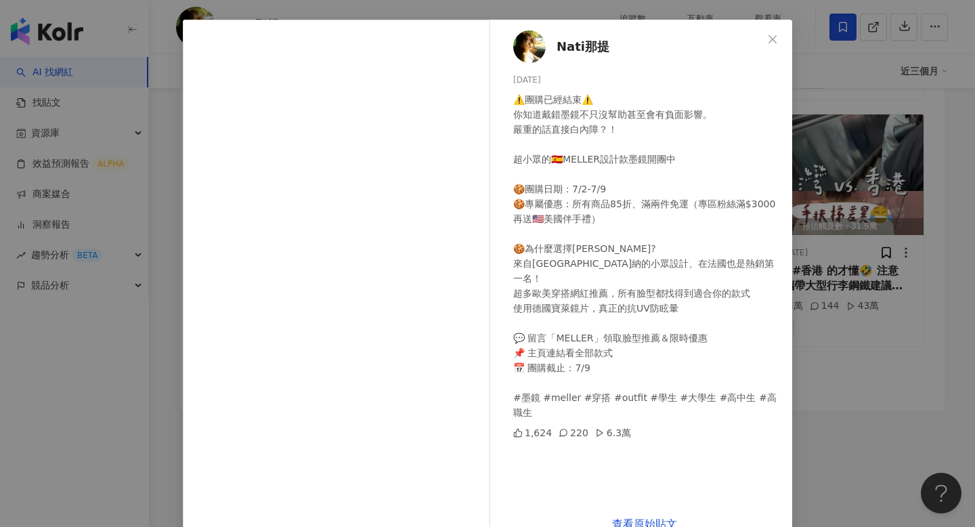
click at [880, 303] on div "Nati那提 2025/7/4 ⚠️團購已經結束⚠️ 你知道戴錯墨鏡不只沒幫助甚至會有負面影響。 嚴重的話直接白內障？！ 超小眾的🇪🇸MELLER設計款墨鏡開…" at bounding box center [487, 263] width 975 height 527
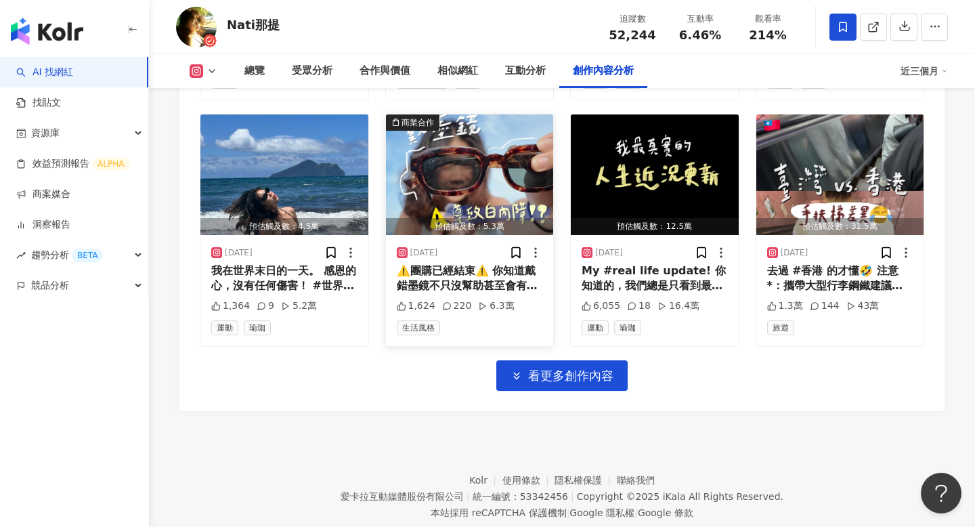
scroll to position [5506, 0]
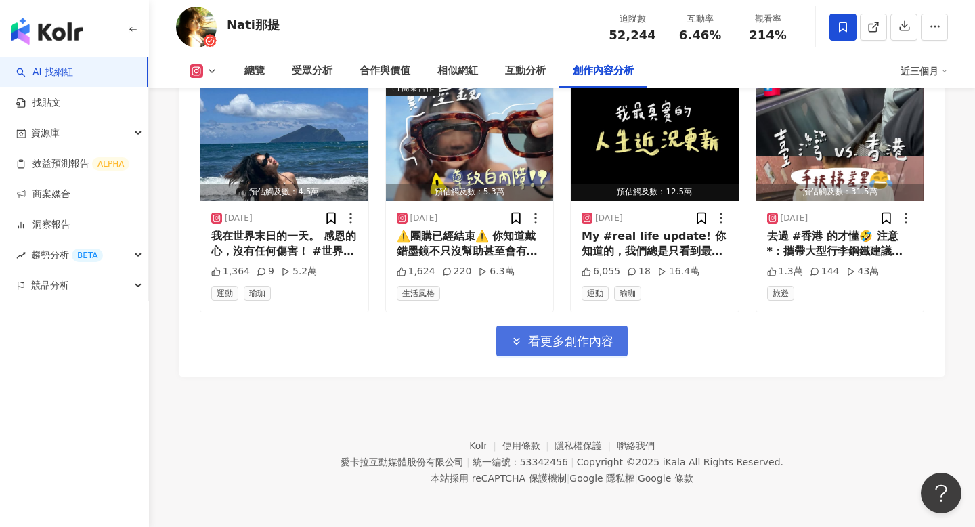
click at [548, 336] on span "看更多創作內容" at bounding box center [570, 341] width 85 height 15
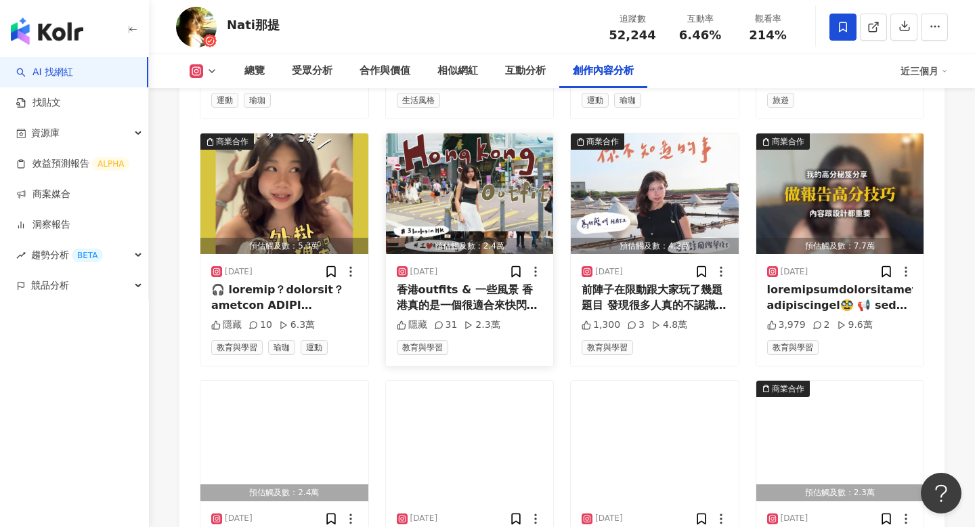
scroll to position [5709, 0]
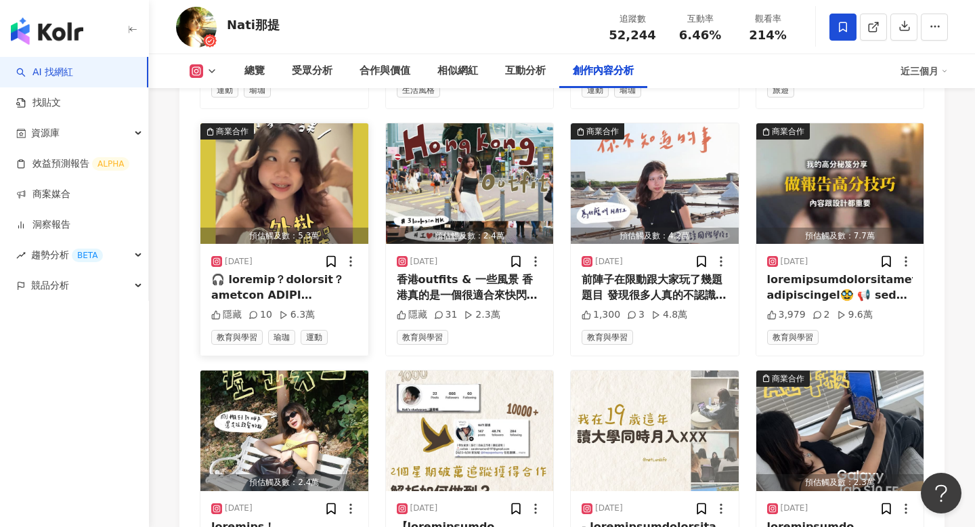
click at [297, 280] on div at bounding box center [284, 287] width 146 height 30
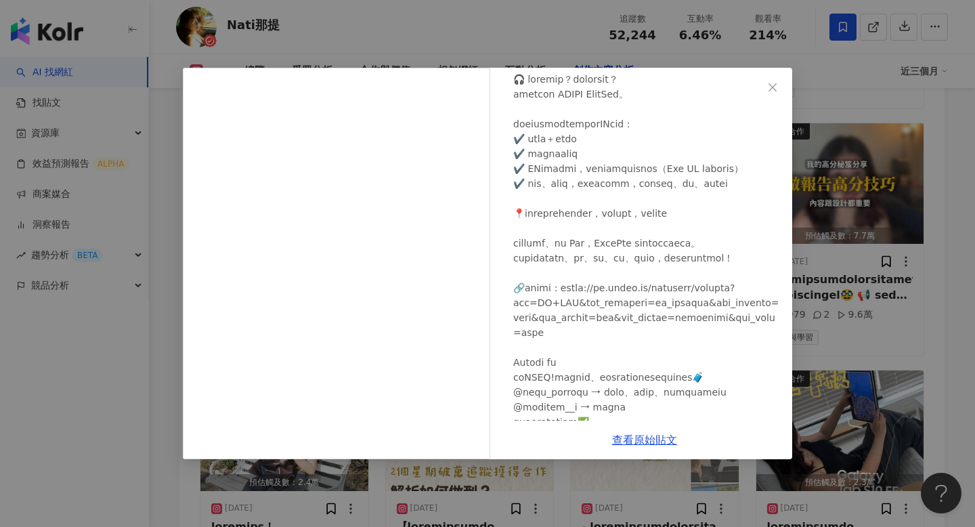
scroll to position [68, 0]
click at [844, 292] on div "Nati那提 2025/7/1 隱藏 10 6.3萬 查看原始貼文" at bounding box center [487, 263] width 975 height 527
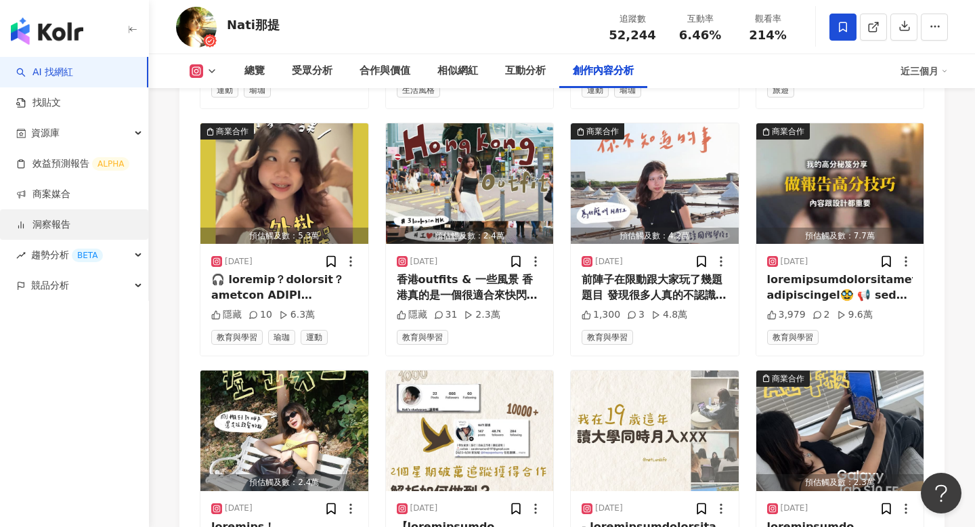
click at [45, 218] on link "洞察報告" at bounding box center [43, 225] width 54 height 14
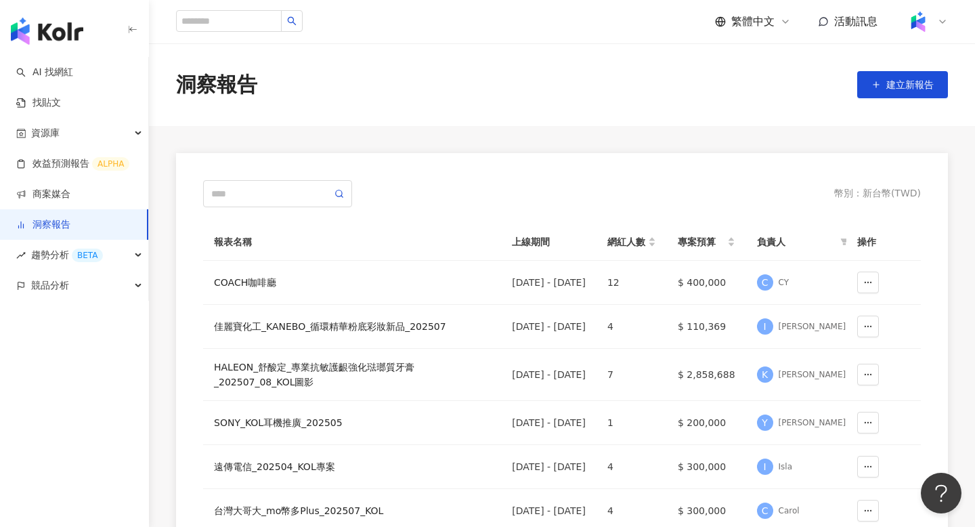
click at [46, 198] on link "商案媒合" at bounding box center [43, 195] width 54 height 14
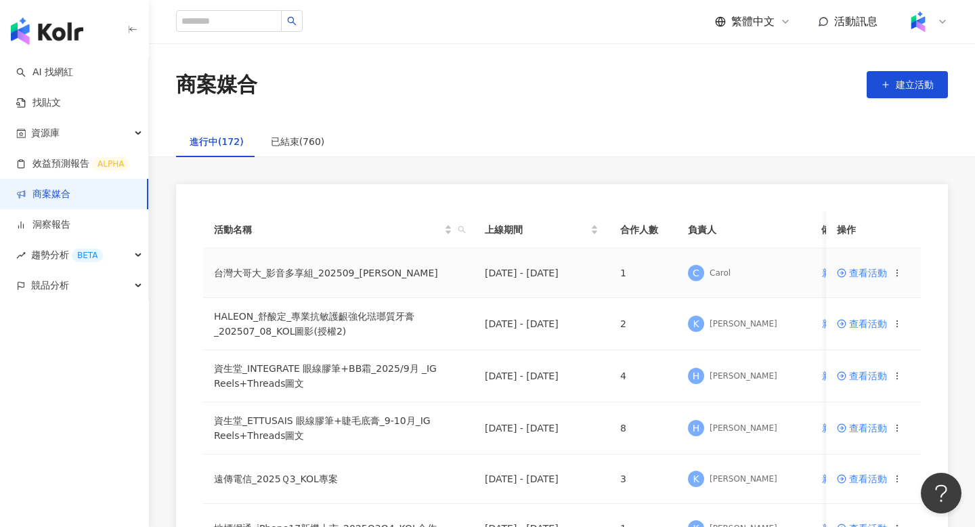
click at [341, 269] on td "台灣大哥大_影音多享組_202509_阿翰" at bounding box center [338, 272] width 271 height 49
click at [868, 275] on span "查看活動" at bounding box center [862, 272] width 50 height 9
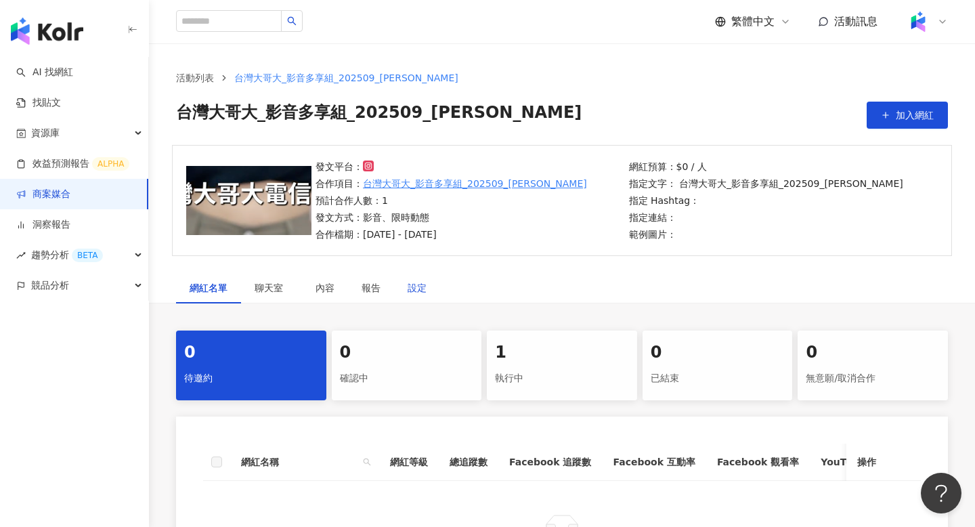
click at [424, 286] on div "設定" at bounding box center [417, 287] width 19 height 15
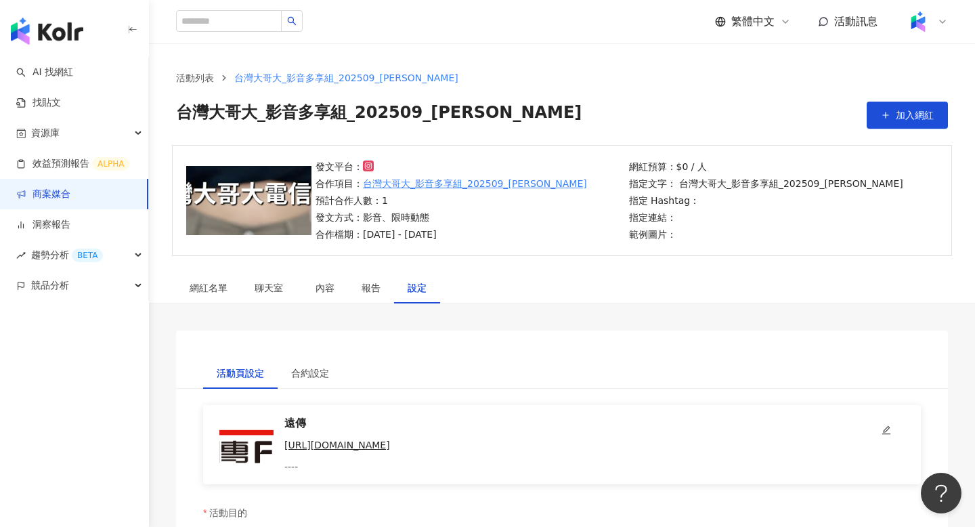
scroll to position [154, 0]
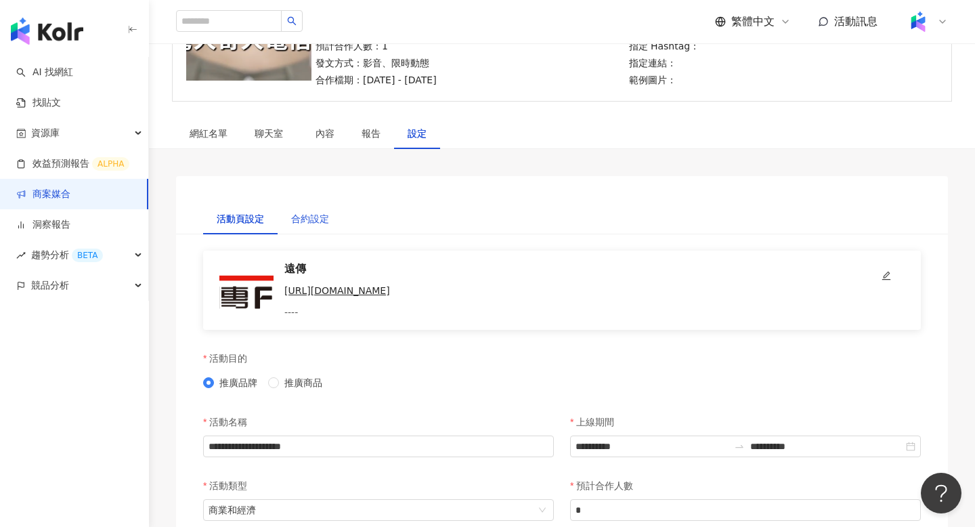
click at [303, 220] on div "合約設定" at bounding box center [310, 218] width 38 height 15
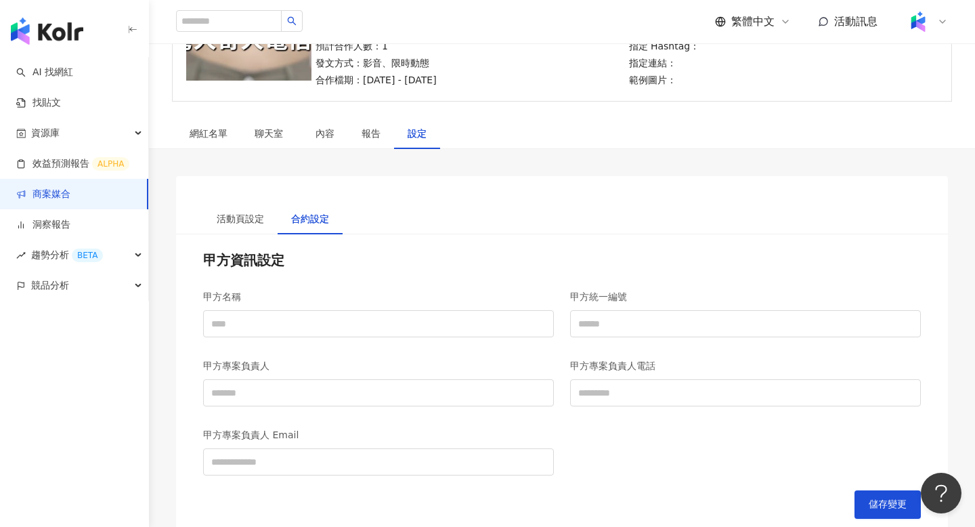
scroll to position [203, 0]
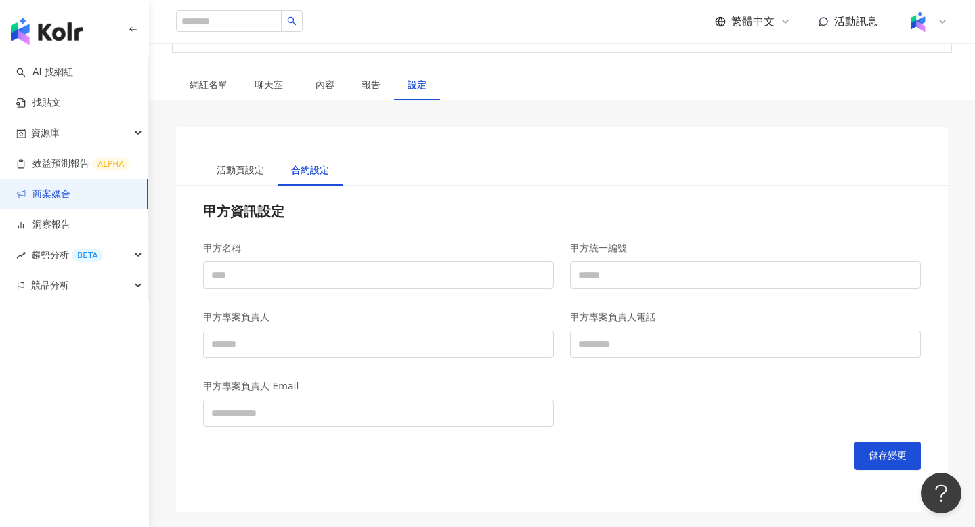
click at [56, 188] on link "商案媒合" at bounding box center [43, 195] width 54 height 14
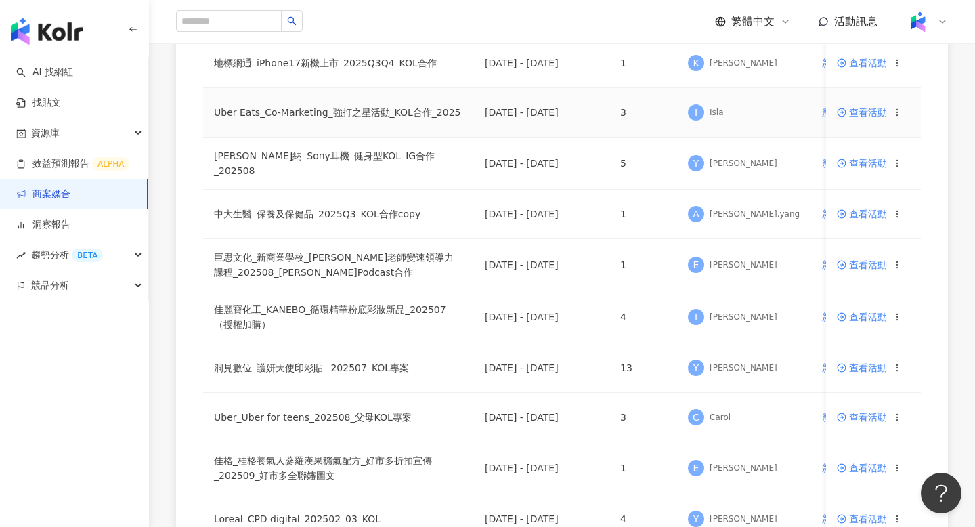
scroll to position [487, 0]
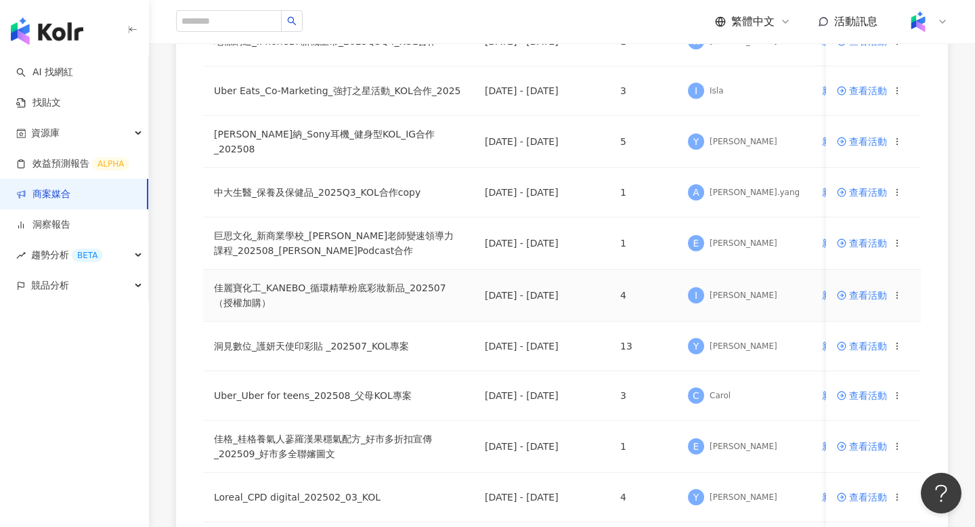
click at [851, 292] on span "查看活動" at bounding box center [862, 294] width 50 height 9
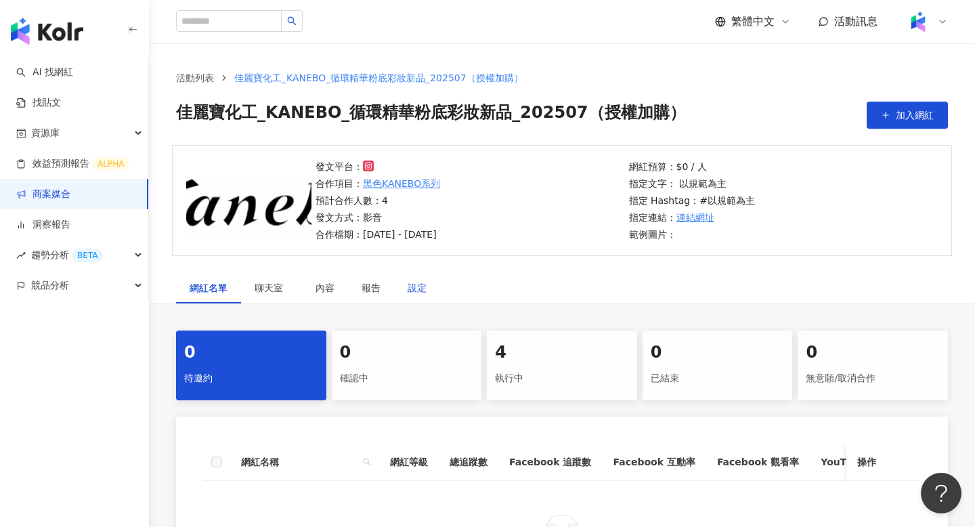
click at [420, 291] on div "設定" at bounding box center [417, 287] width 19 height 15
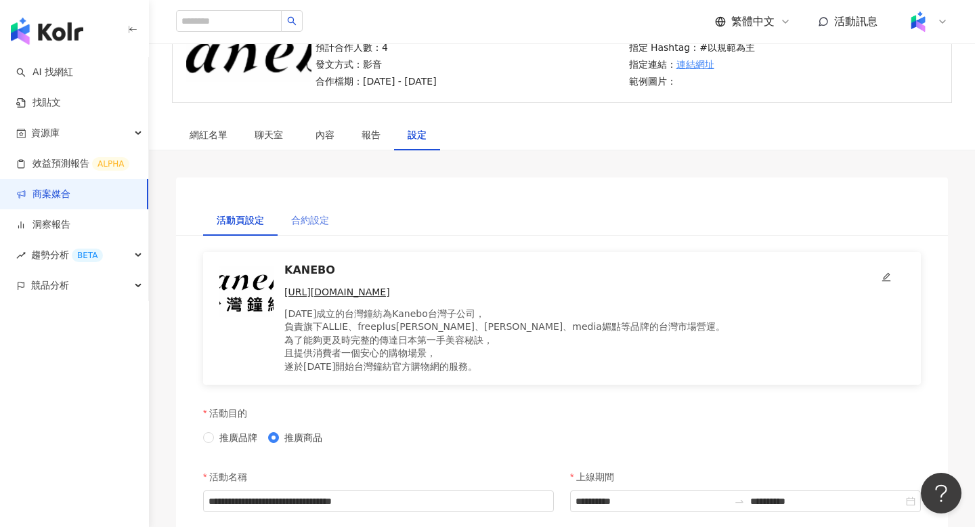
click at [305, 209] on div "合約設定" at bounding box center [310, 219] width 65 height 31
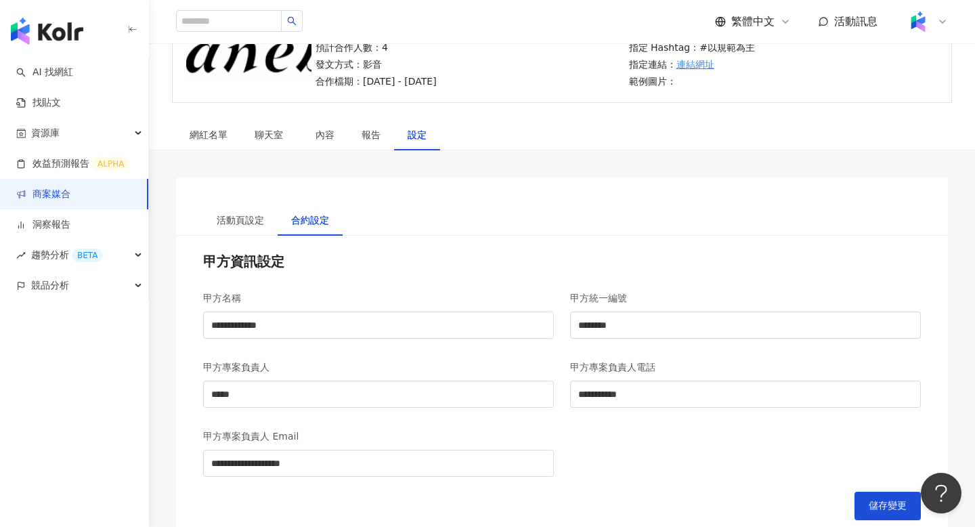
scroll to position [319, 0]
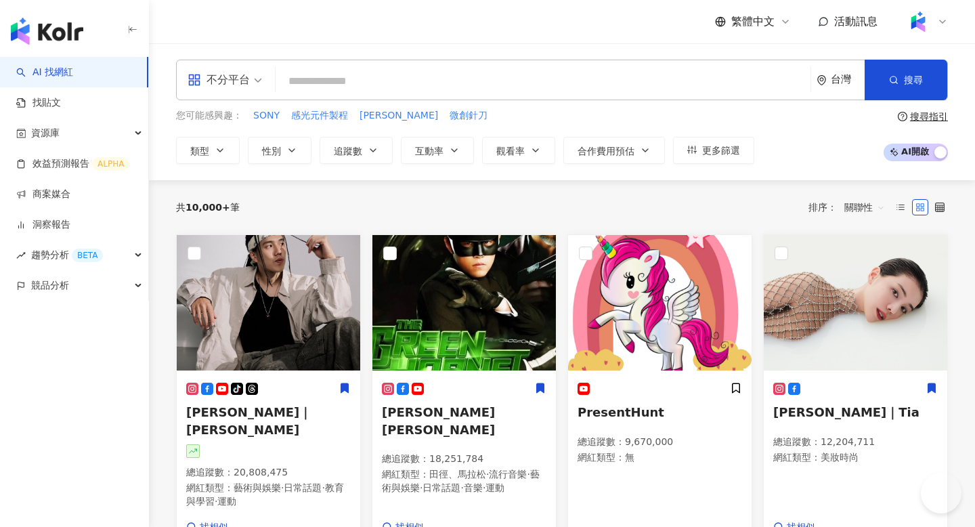
click at [336, 75] on input "search" at bounding box center [543, 81] width 524 height 26
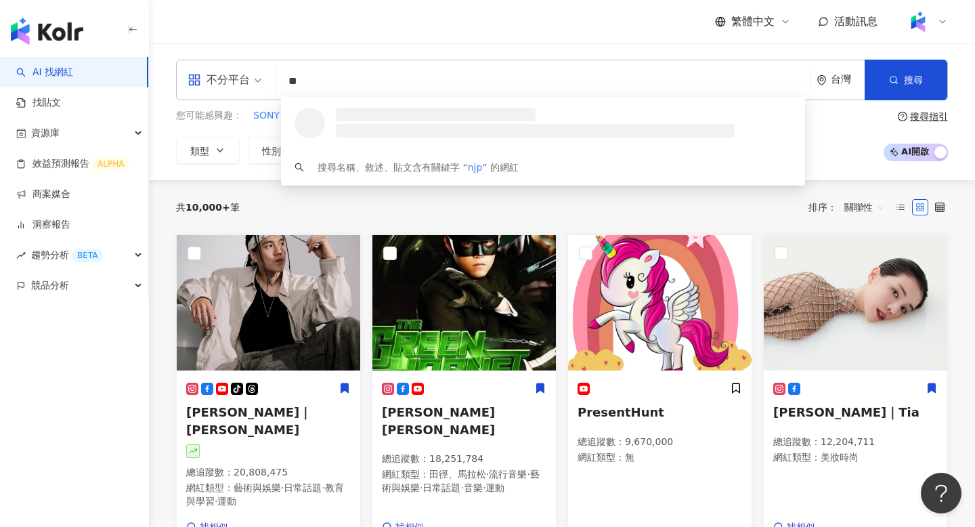
type input "*"
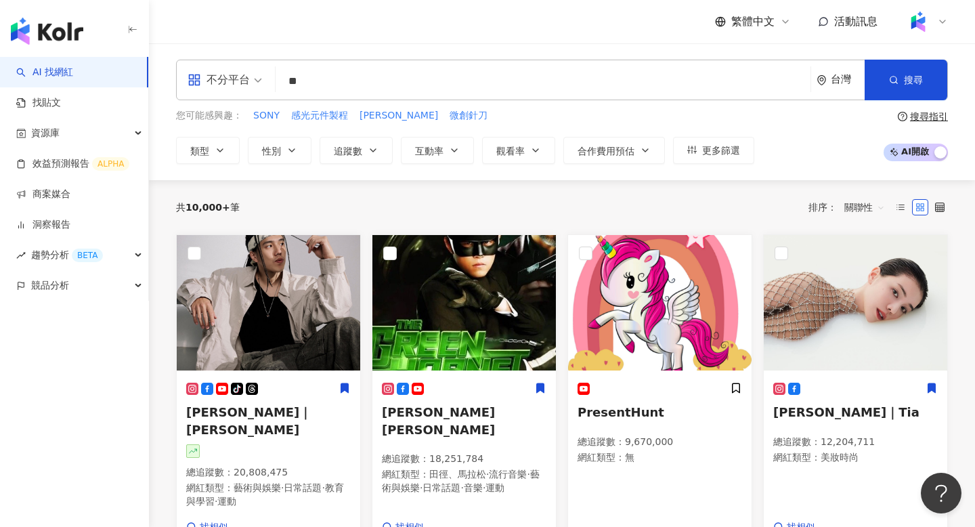
type input "***"
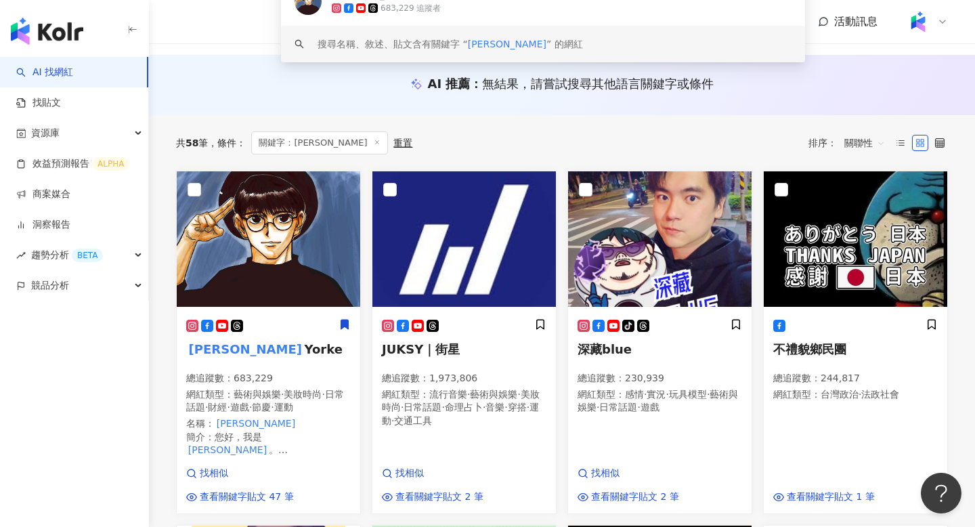
scroll to position [135, 0]
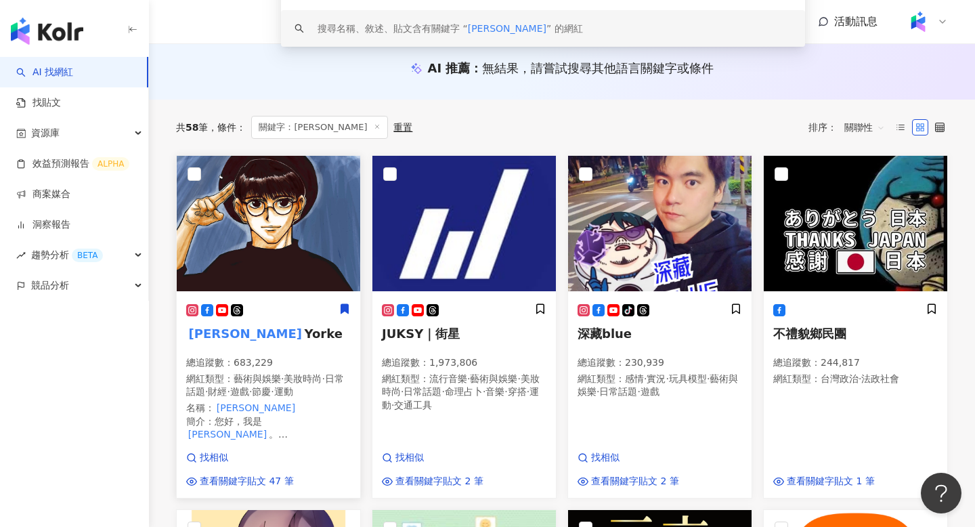
type input "***"
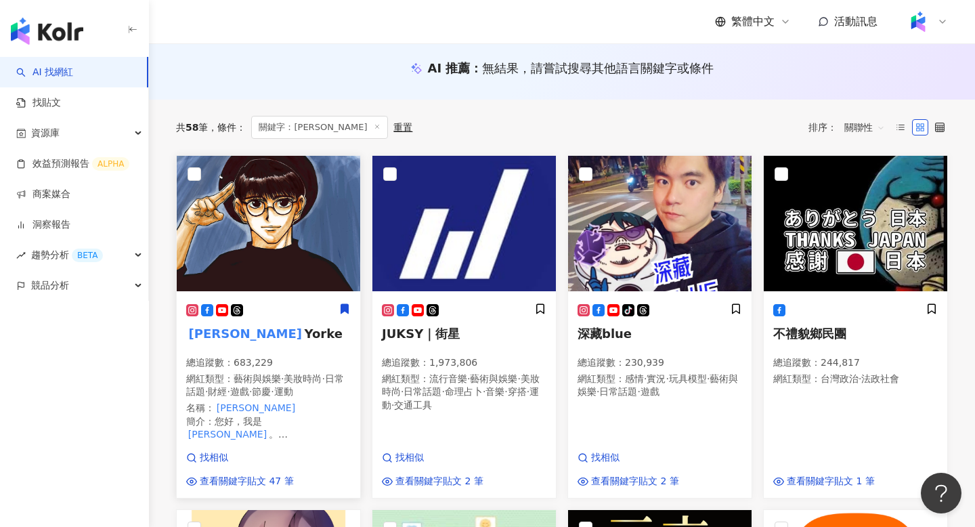
click at [271, 371] on div "總追蹤數 ： 683,229 網紅類型 ： 藝術與娛樂 · 美妝時尚 · 日常話題 · 財經 · 遊戲 · 節慶 · 運動 名稱 ： 孫沁岳 簡介 ： 您好，…" at bounding box center [268, 398] width 165 height 85
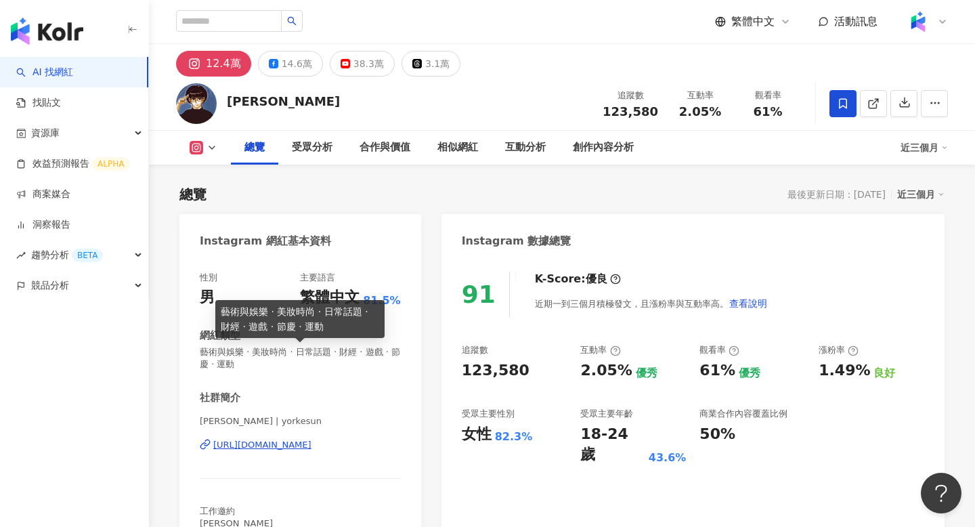
click at [229, 99] on div "孫沁岳 Yorke" at bounding box center [283, 101] width 113 height 17
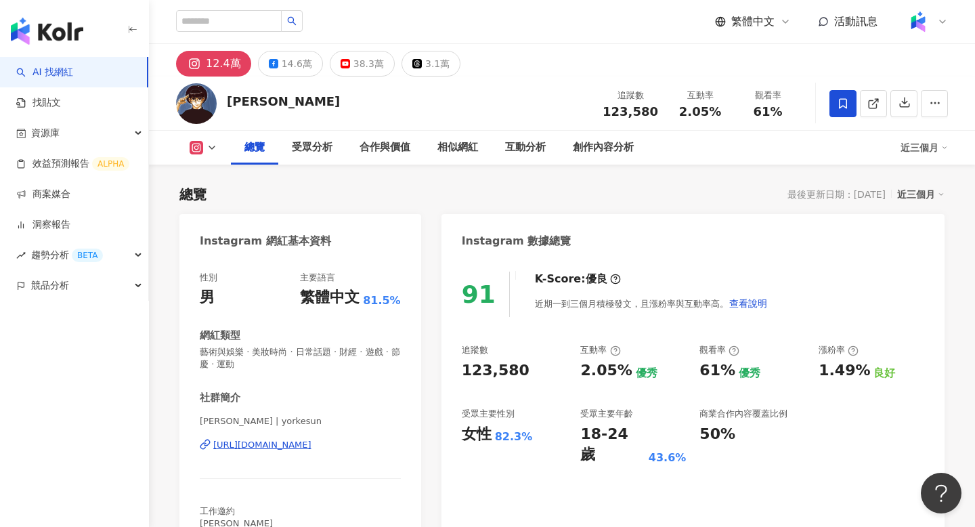
click at [229, 99] on div "孫沁岳 Yorke" at bounding box center [283, 101] width 113 height 17
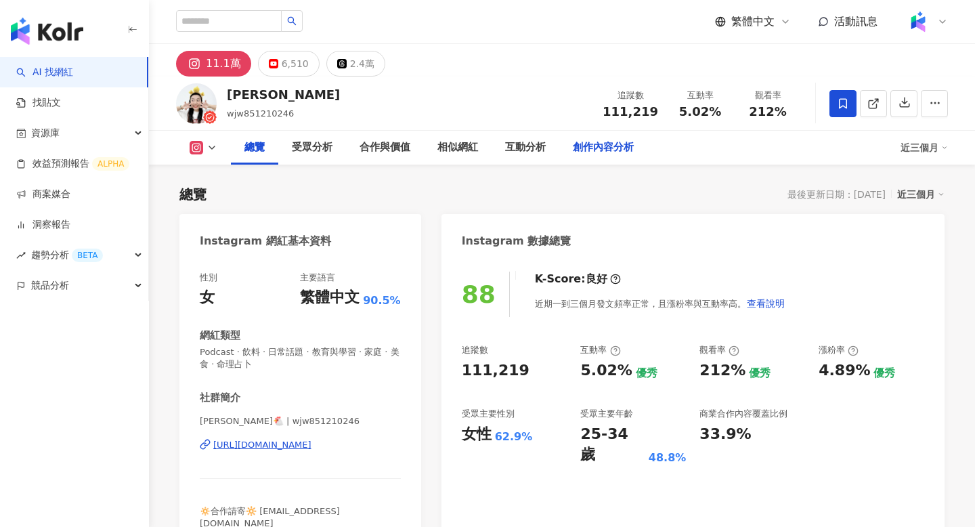
click at [592, 143] on div "創作內容分析" at bounding box center [603, 147] width 61 height 16
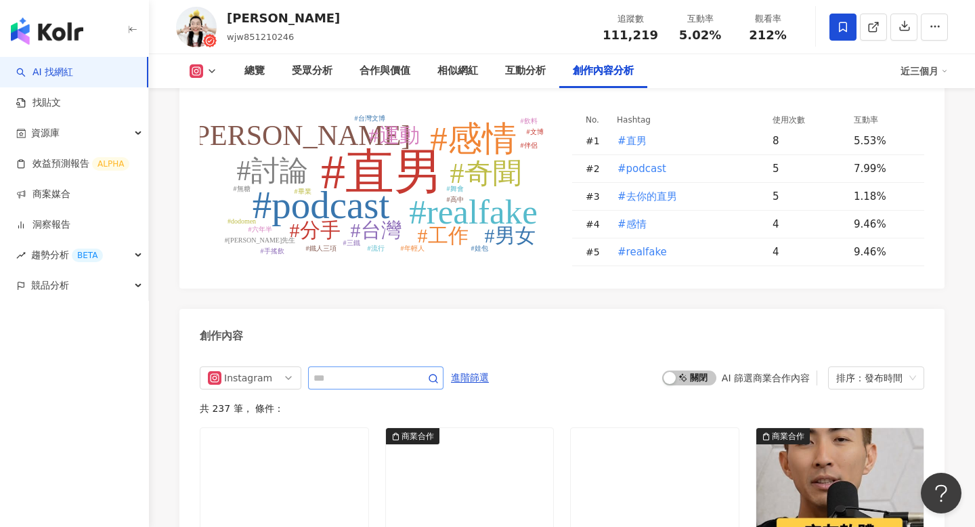
scroll to position [4102, 0]
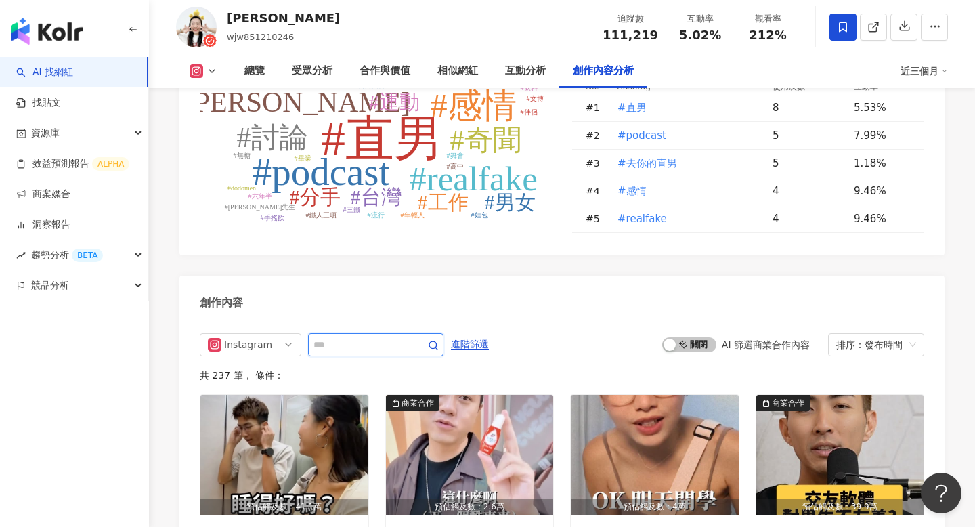
click at [380, 336] on input "text" at bounding box center [360, 344] width 95 height 16
type input "***"
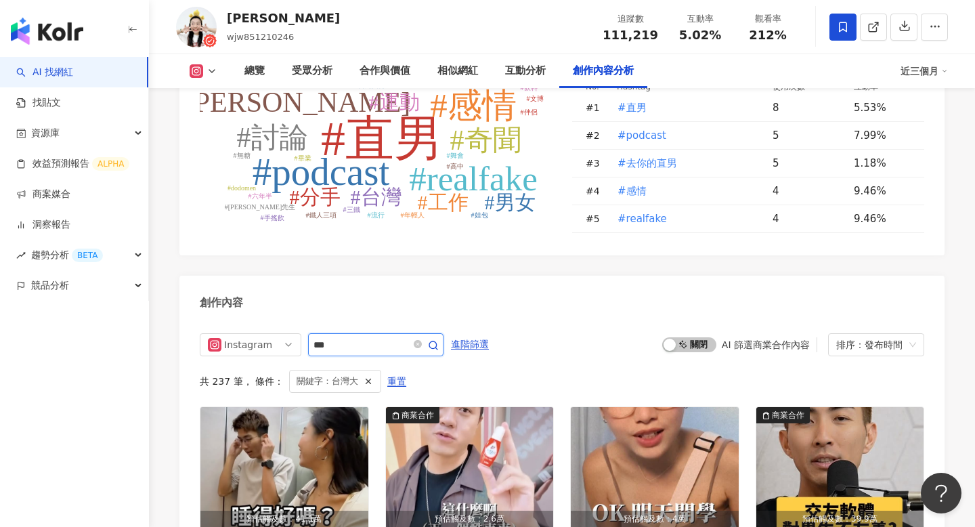
scroll to position [4214, 0]
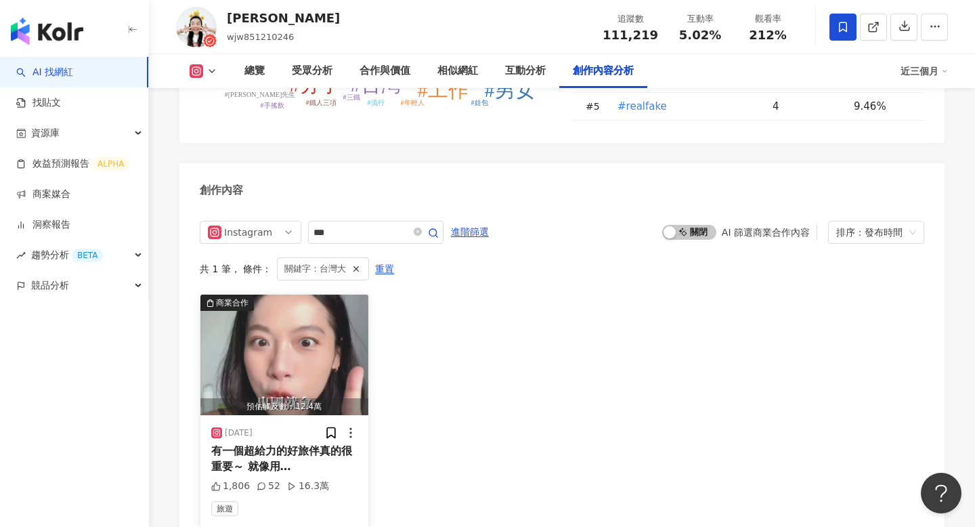
click at [290, 398] on div "預估觸及數：12.4萬" at bounding box center [284, 406] width 168 height 17
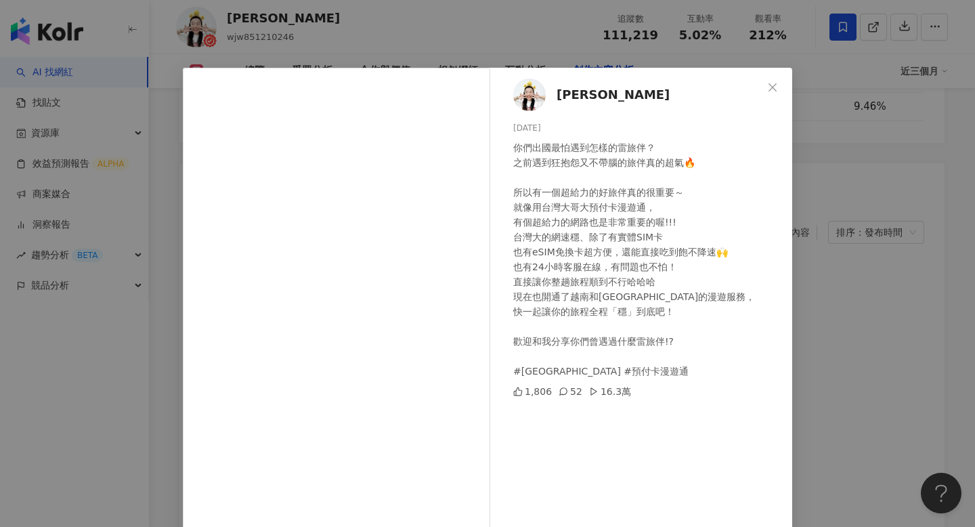
click at [912, 209] on div "[PERSON_NAME] [DATE] 你們出國最怕遇到怎樣的雷旅伴？ 之前遇到狂抱怨又不帶腦的旅伴真的超氣🔥 所以有一個超給力的好旅伴真的很重要～ 就像用…" at bounding box center [487, 263] width 975 height 527
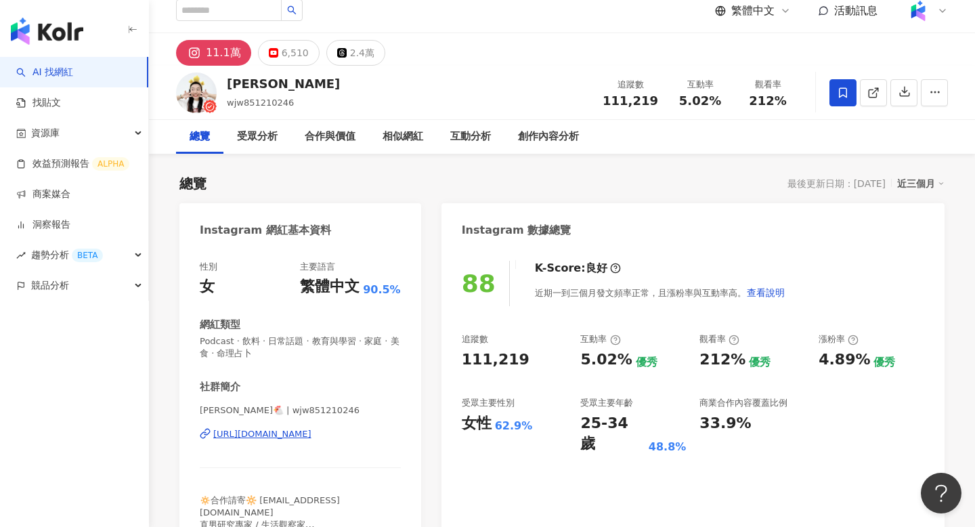
scroll to position [0, 0]
